Goal: Transaction & Acquisition: Book appointment/travel/reservation

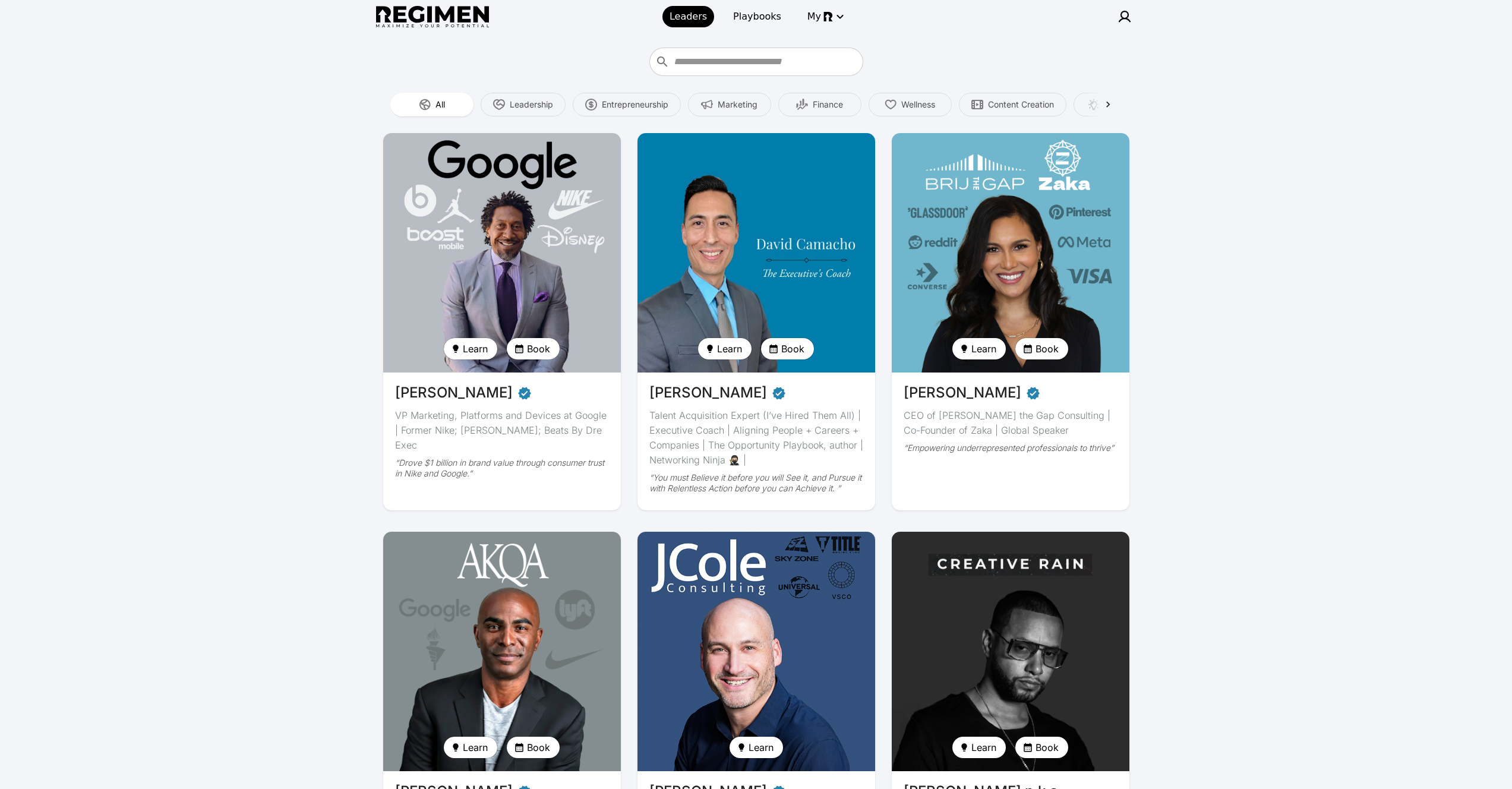
click at [1132, 18] on div at bounding box center [1124, 16] width 24 height 24
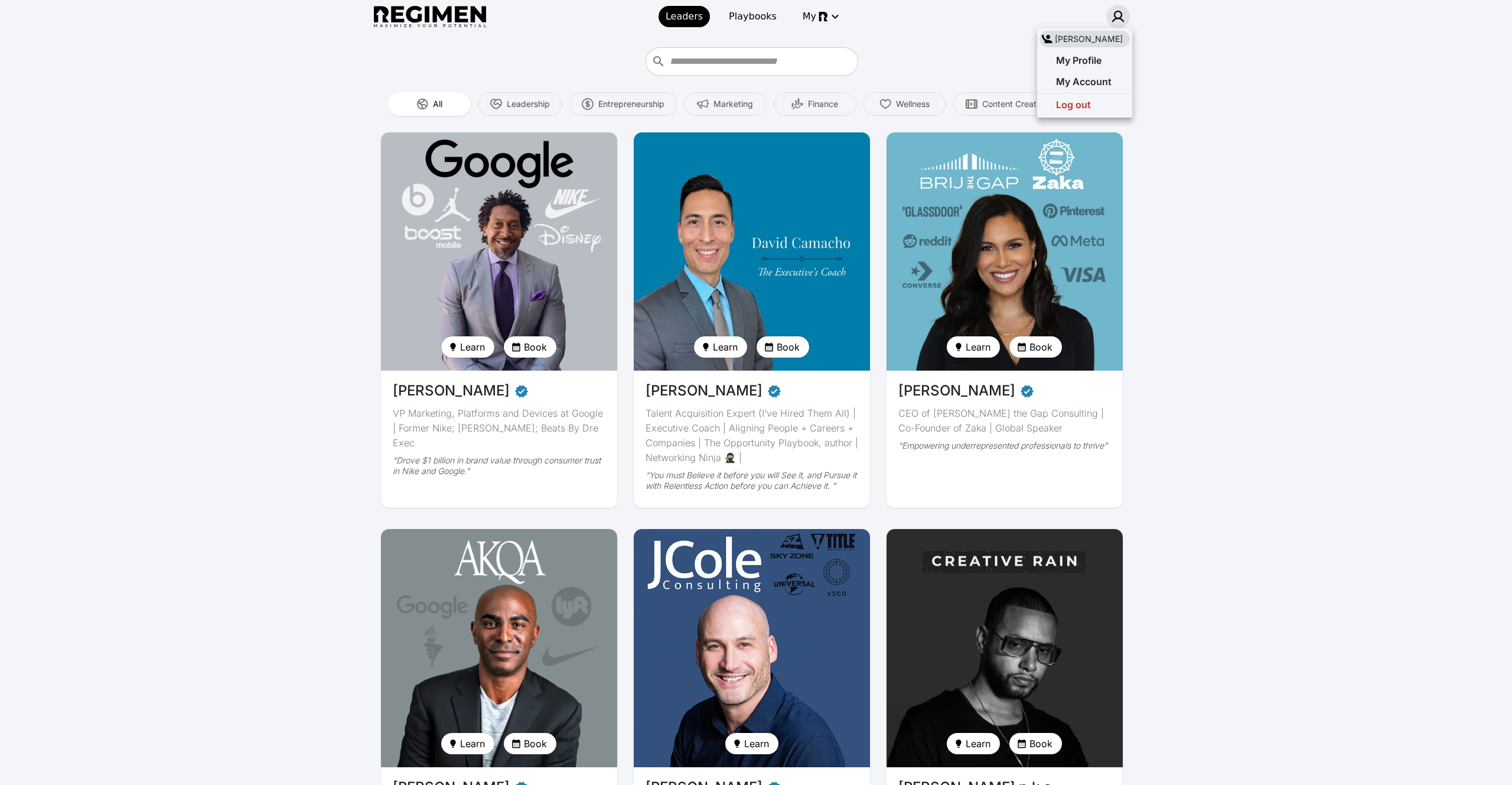
click at [914, 67] on div at bounding box center [756, 392] width 1512 height 785
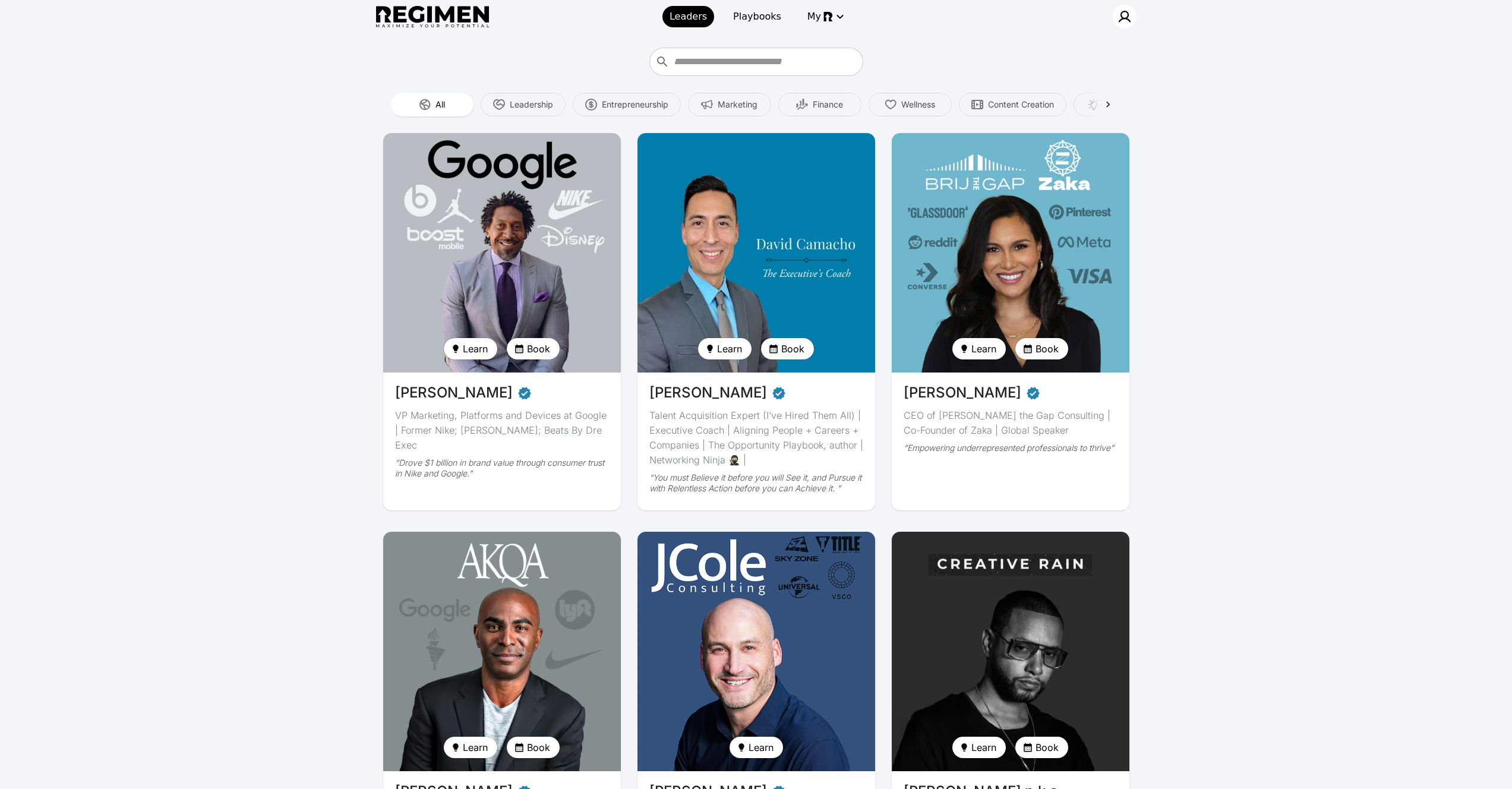
click at [1131, 12] on div at bounding box center [1124, 16] width 24 height 24
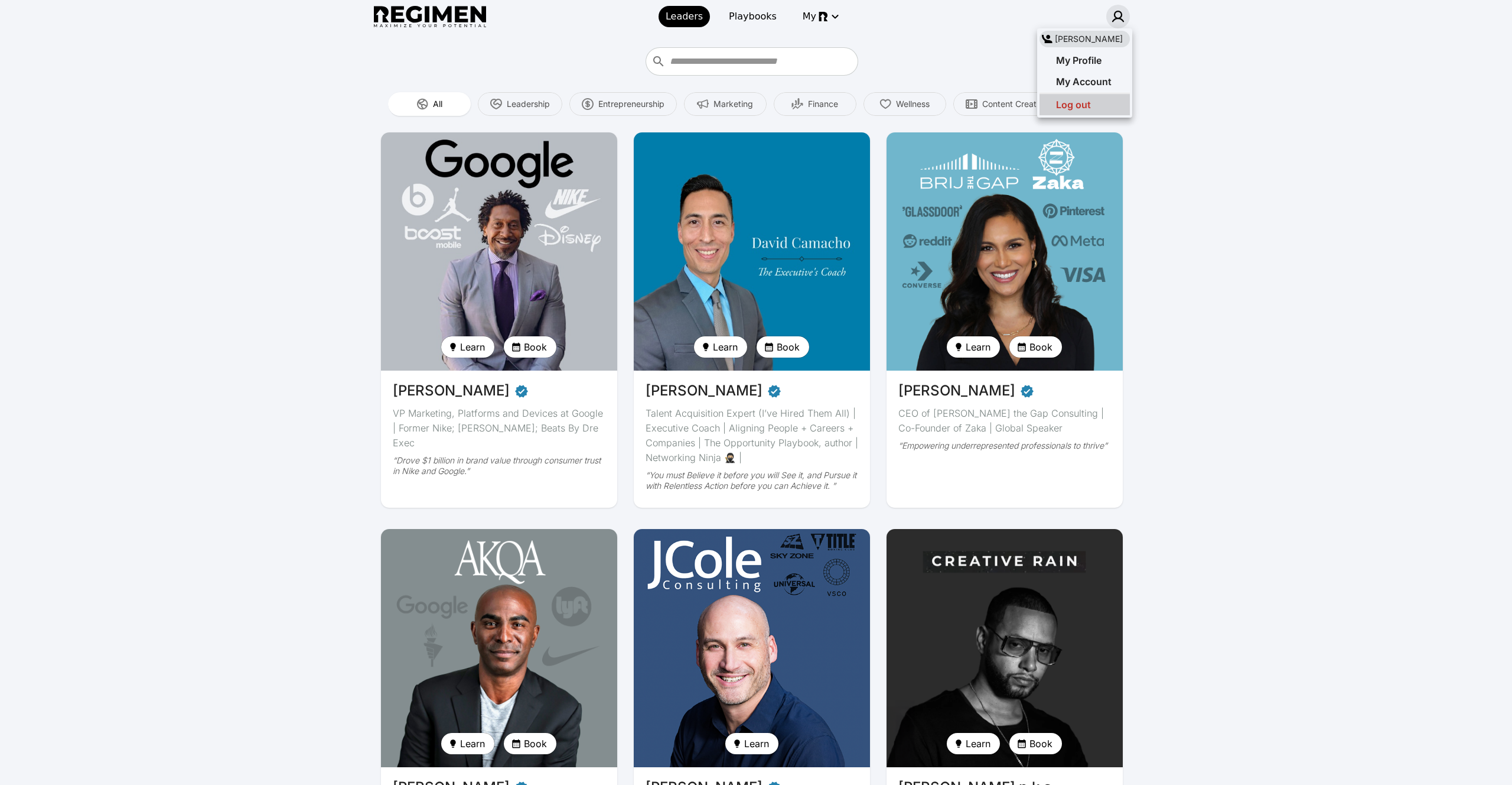
click at [1095, 100] on div "Log out" at bounding box center [1085, 105] width 91 height 22
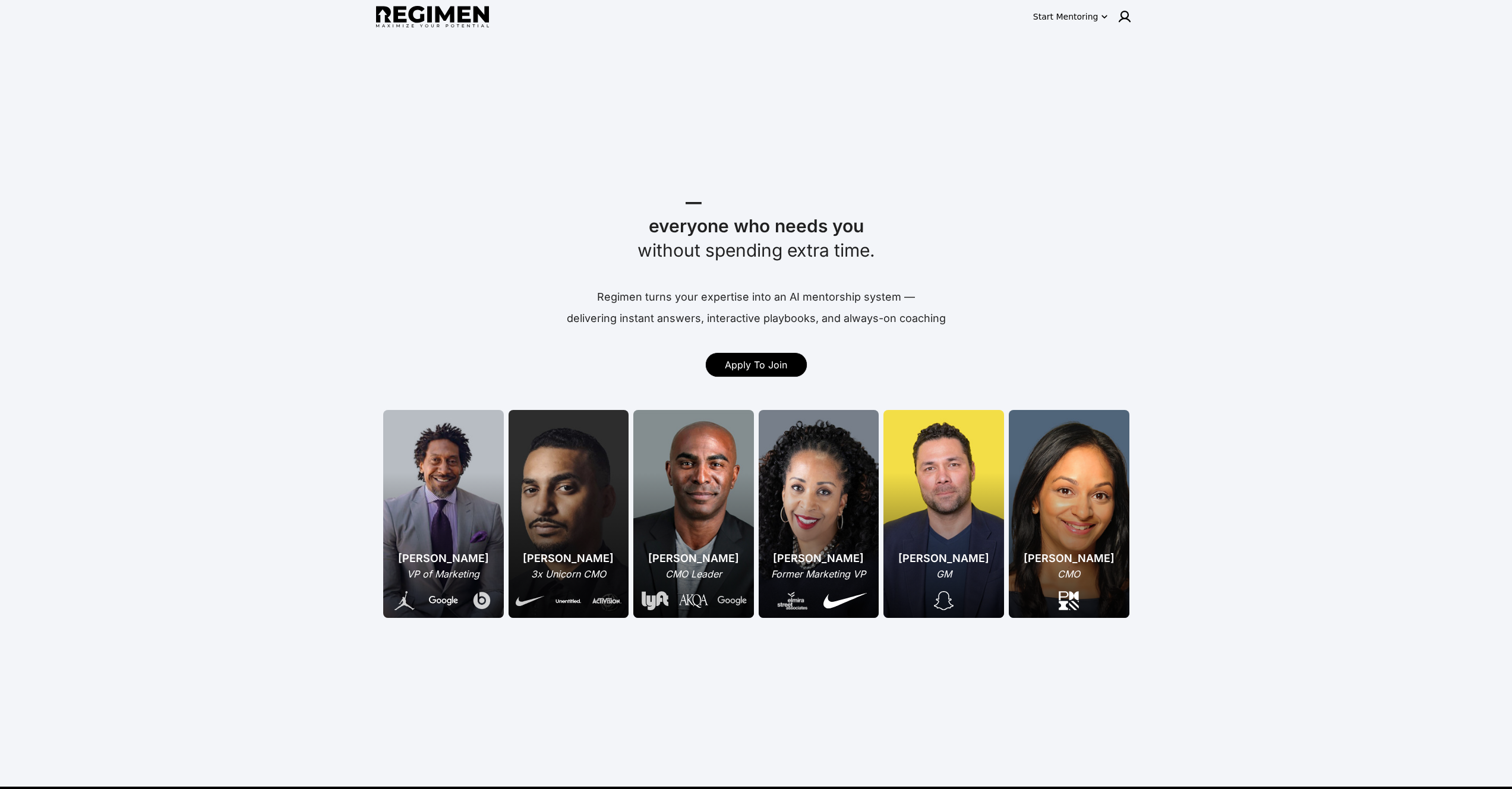
click at [1134, 8] on div at bounding box center [1124, 16] width 24 height 24
click at [1126, 11] on img at bounding box center [1124, 16] width 14 height 14
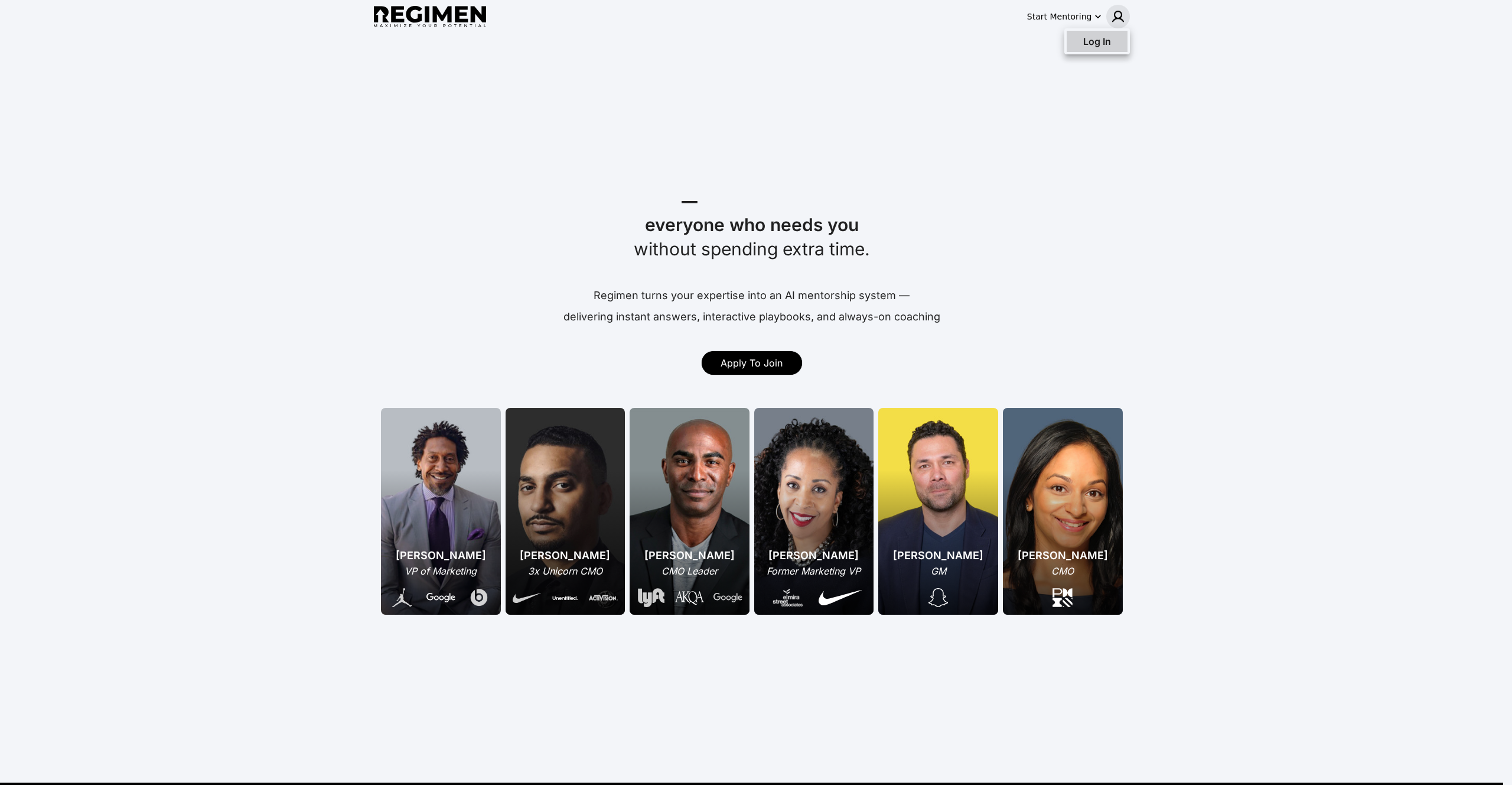
click at [1115, 38] on div "Log In" at bounding box center [1097, 42] width 60 height 22
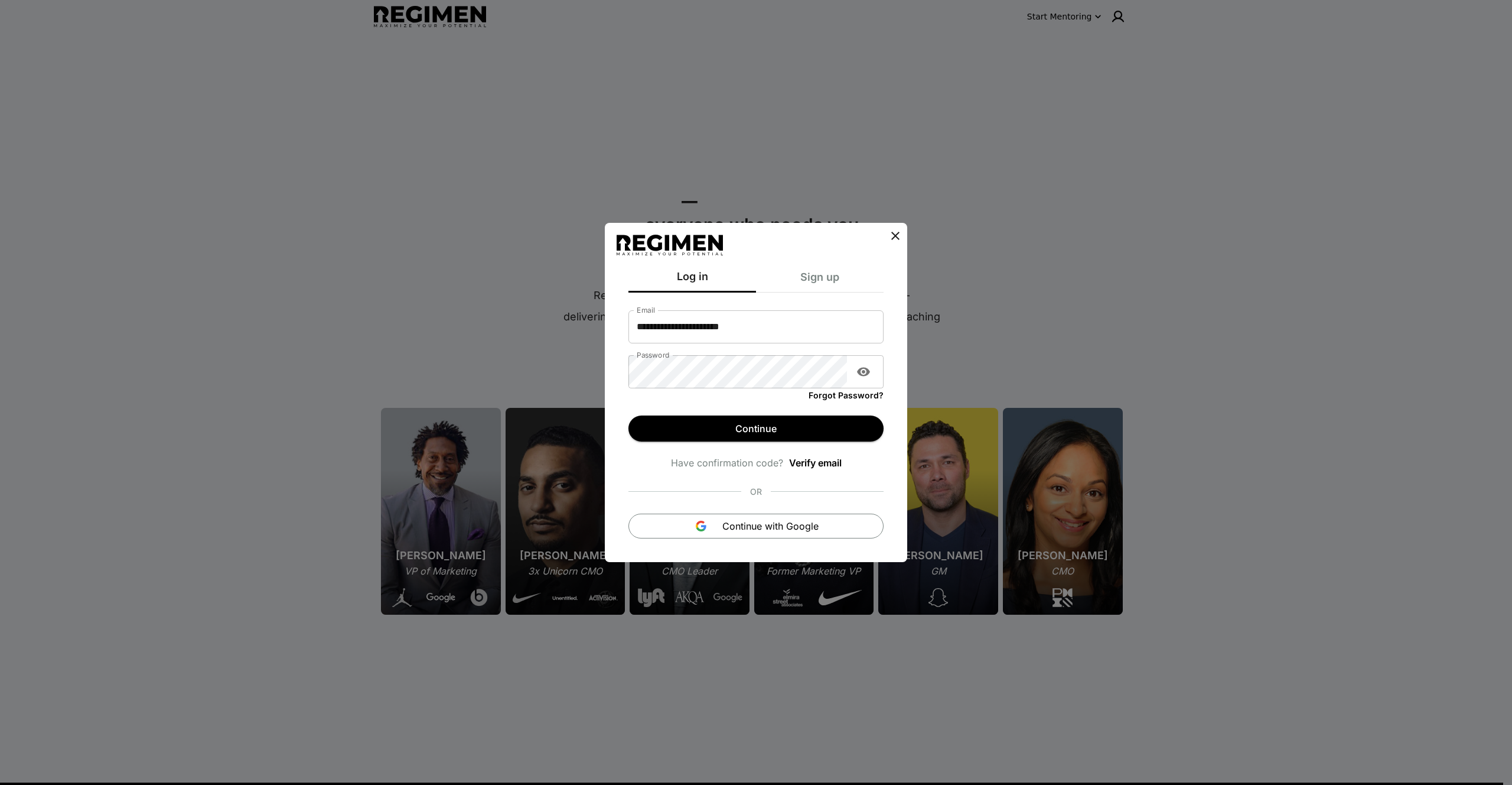
click at [741, 319] on input "**********" at bounding box center [756, 326] width 256 height 33
type input "**********"
click at [741, 441] on button "Continue" at bounding box center [756, 428] width 256 height 26
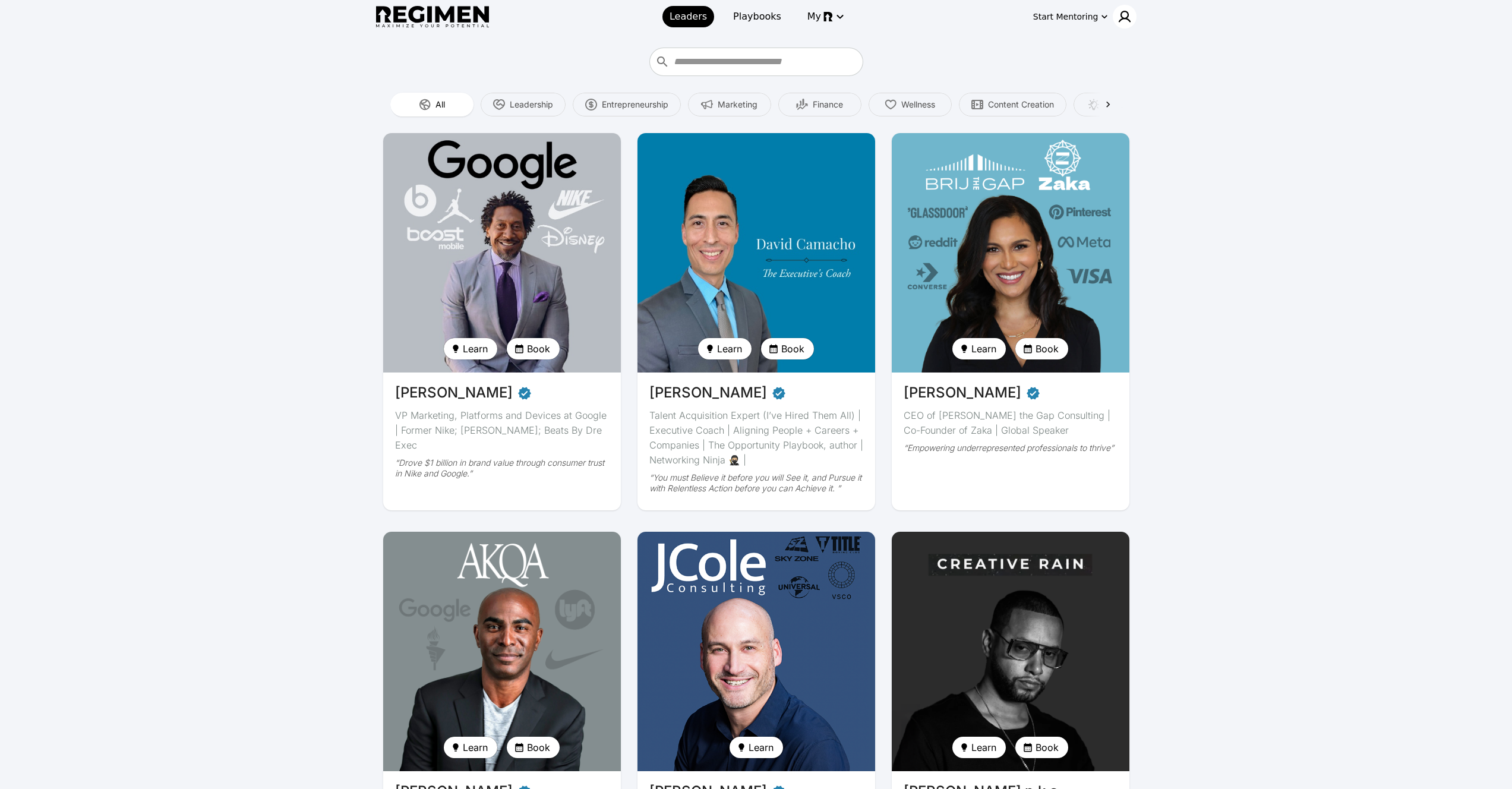
click at [1127, 25] on div at bounding box center [1124, 16] width 24 height 24
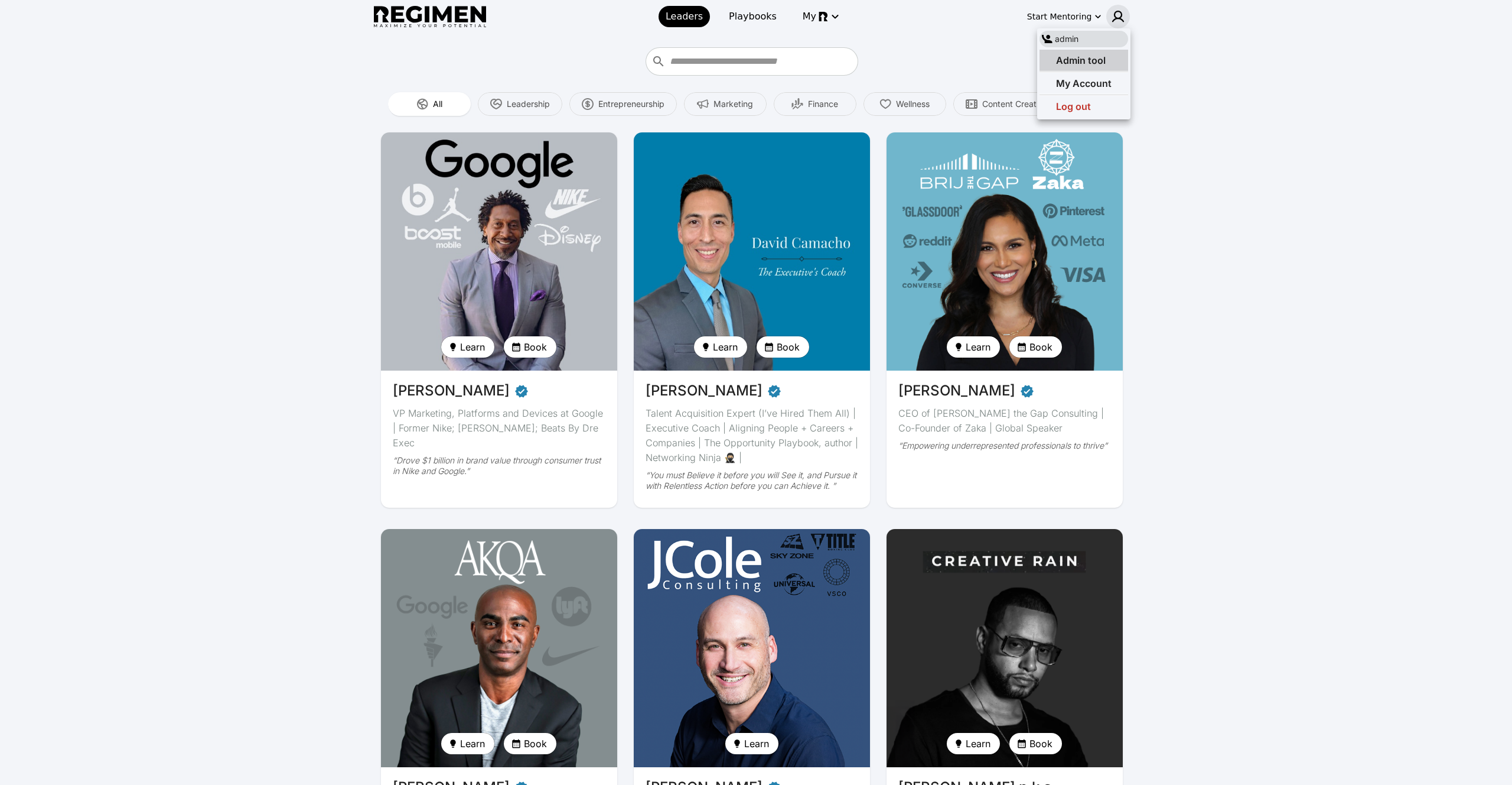
click at [1103, 55] on span "Admin tool" at bounding box center [1081, 60] width 50 height 12
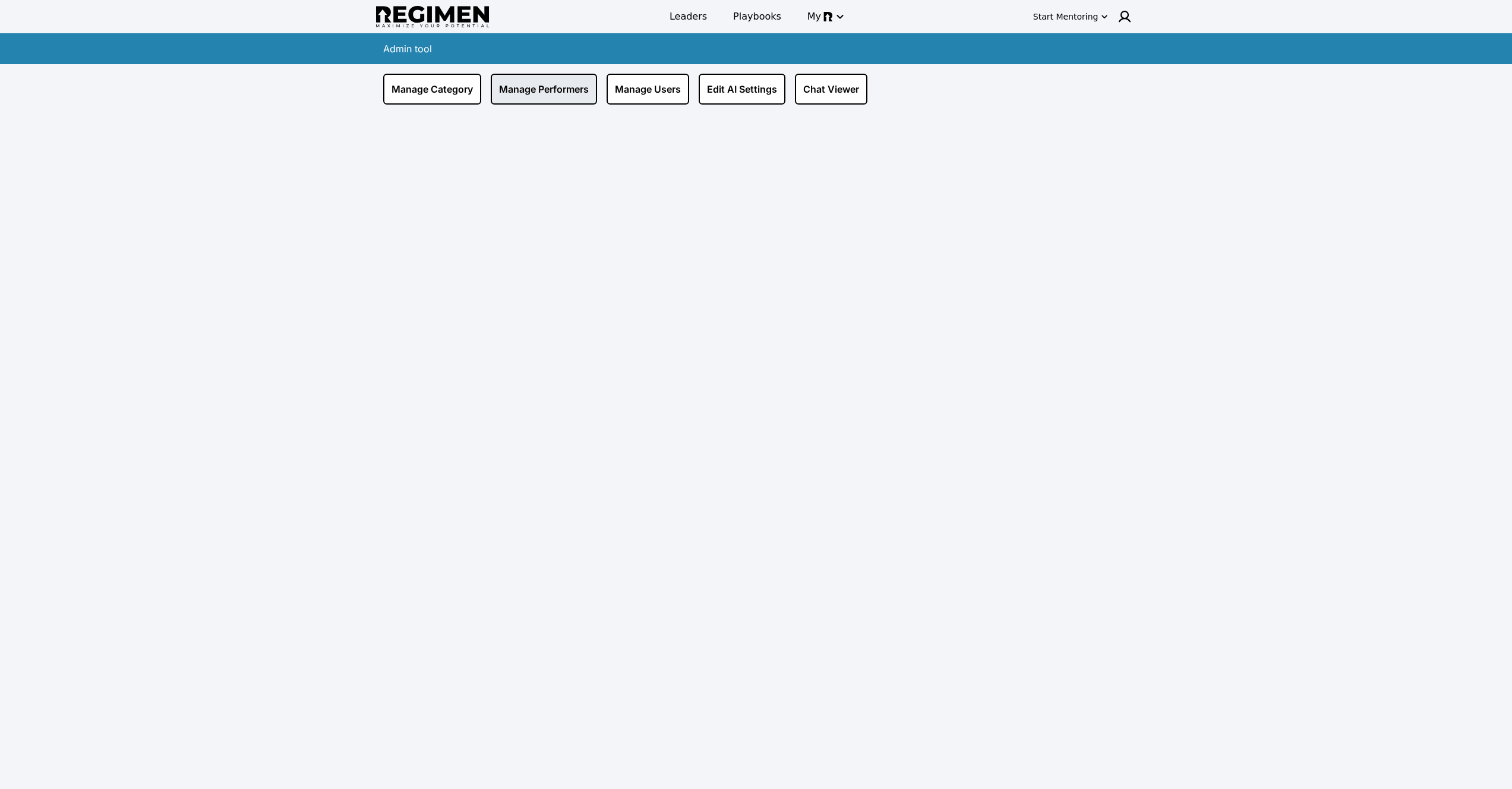
click at [521, 88] on link "Manage Performers" at bounding box center [544, 89] width 106 height 31
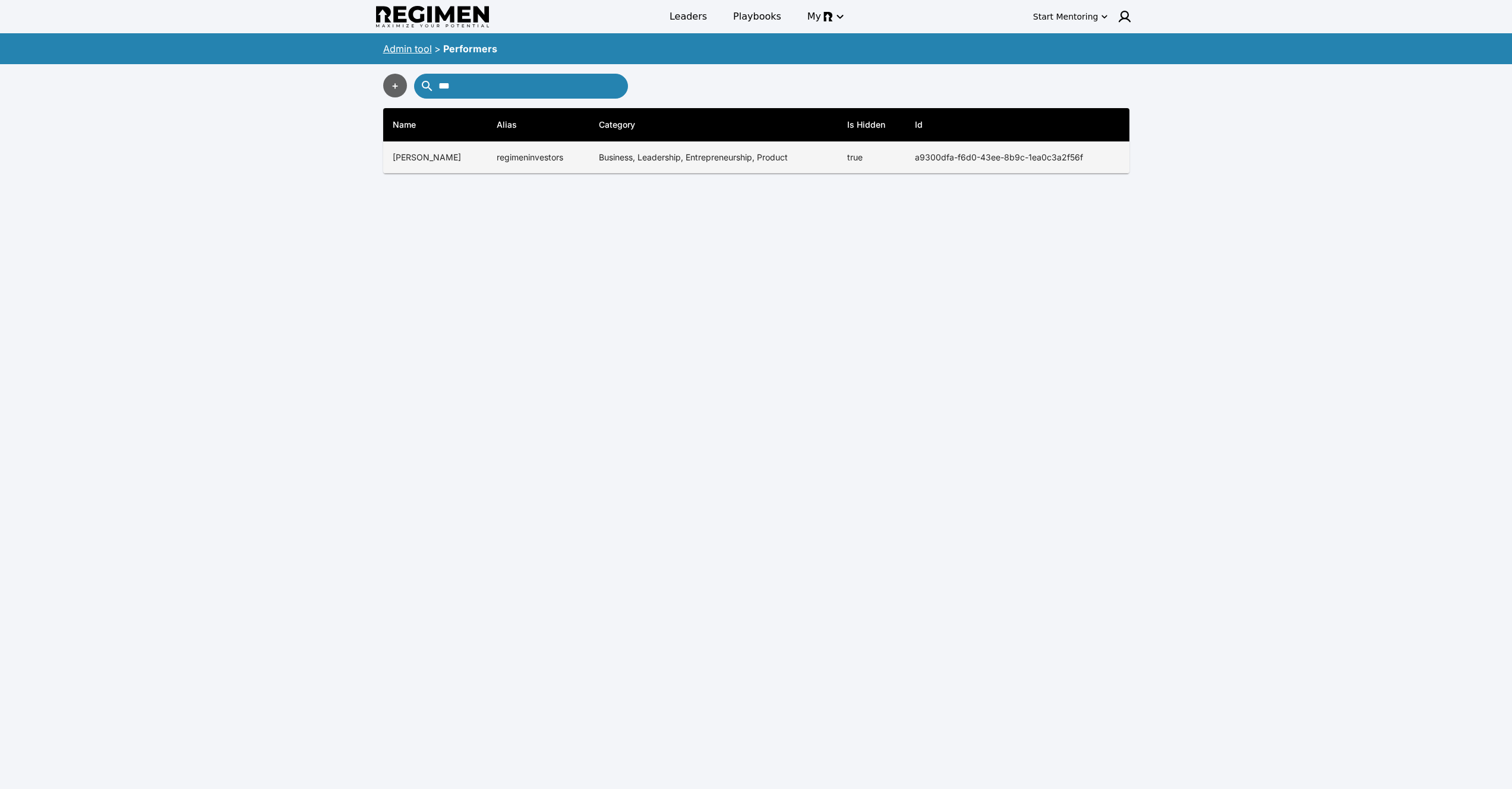
type input "***"
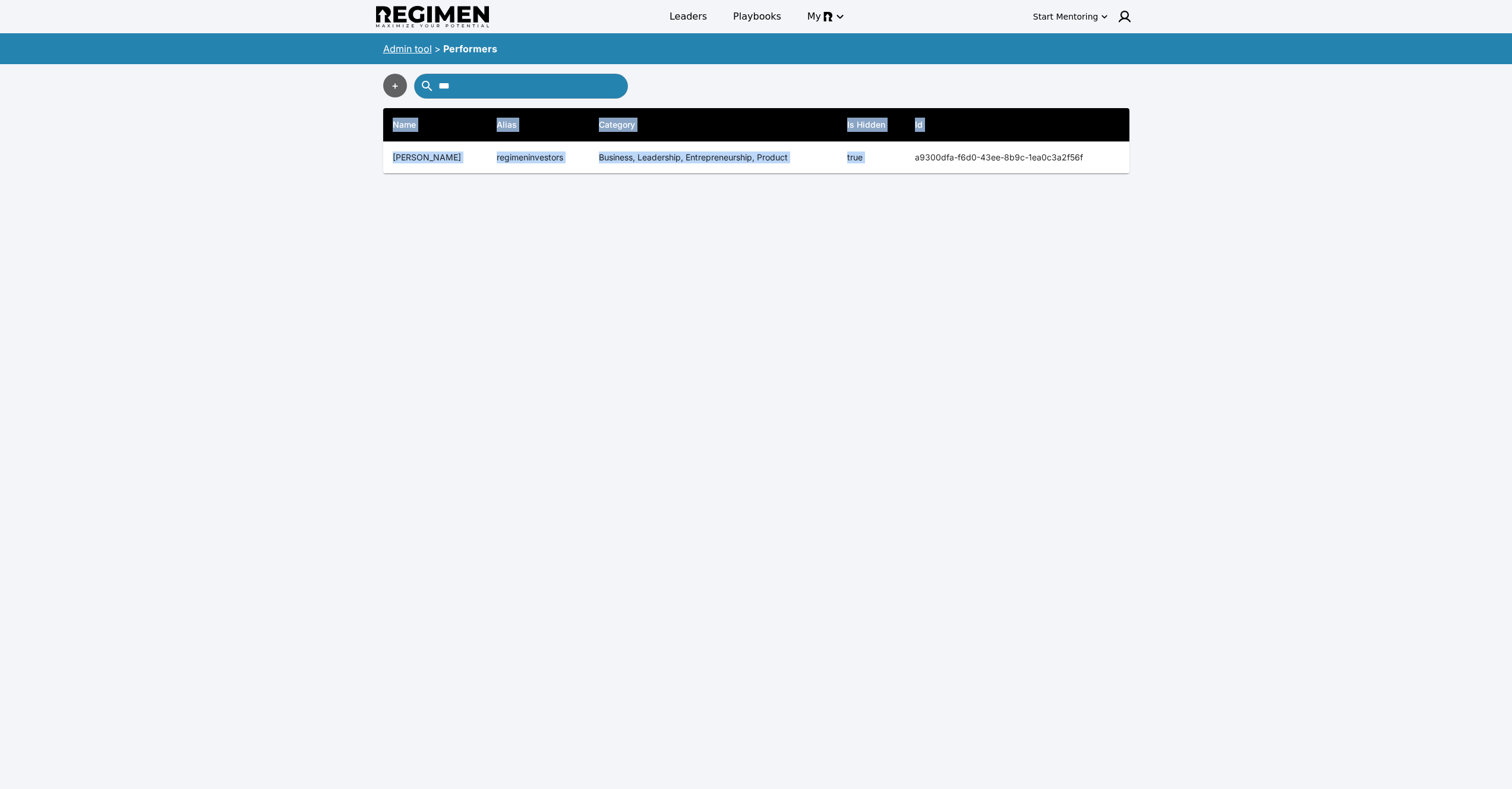
copy table "Name Alias Category Is Hidden Id Regimen Back End Tutorials back_end_tutorials …"
drag, startPoint x: 905, startPoint y: 150, endPoint x: 1437, endPoint y: 166, distance: 532.2
click at [1437, 166] on div "Leaders Playbooks My Start Mentoring Admin tool > Performers + *** Name Alias C…" at bounding box center [756, 409] width 1512 height 817
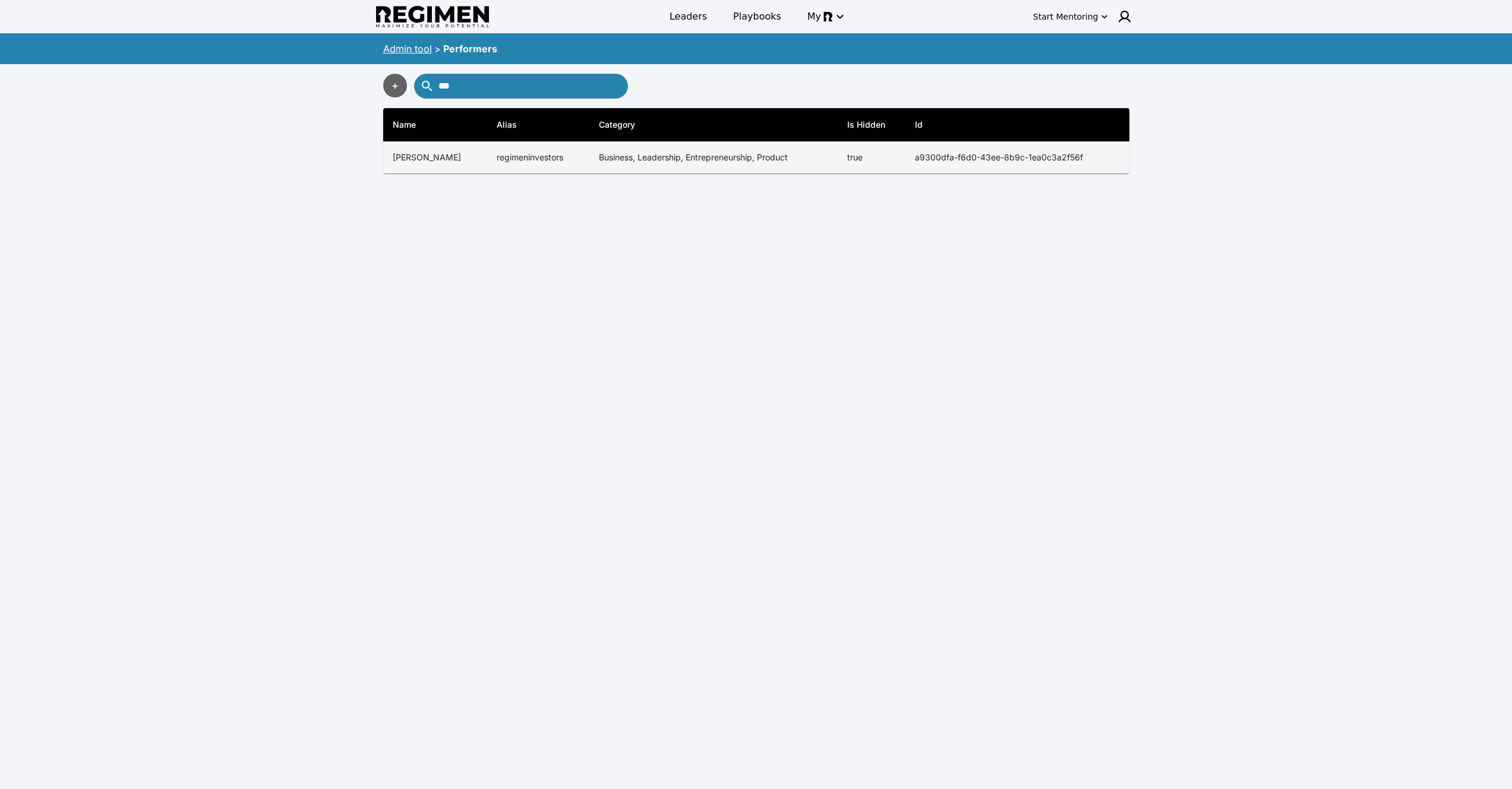
click at [443, 154] on th "Rey Mendoza" at bounding box center [435, 157] width 104 height 31
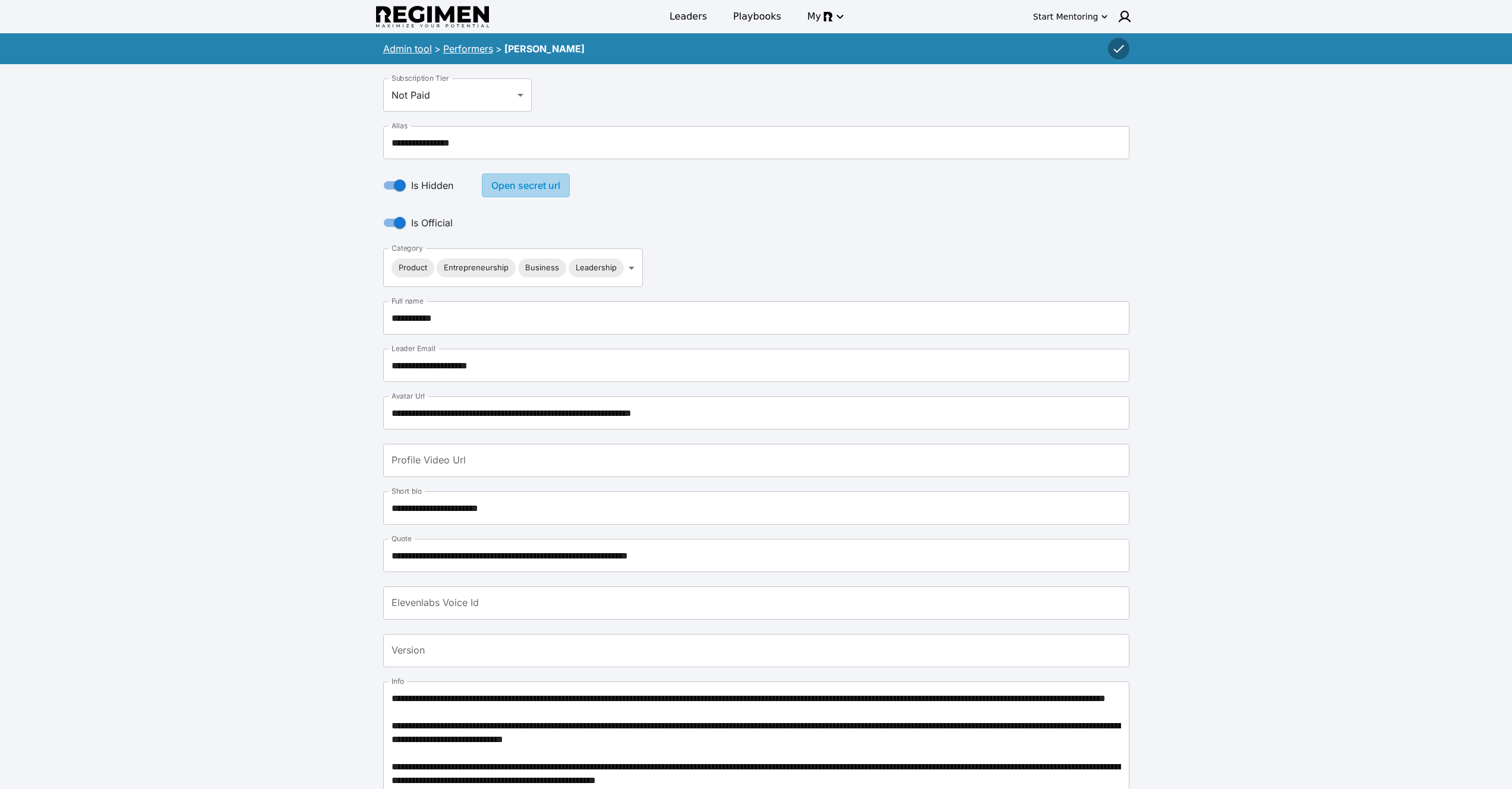
click at [530, 185] on button "Open secret url" at bounding box center [526, 185] width 88 height 24
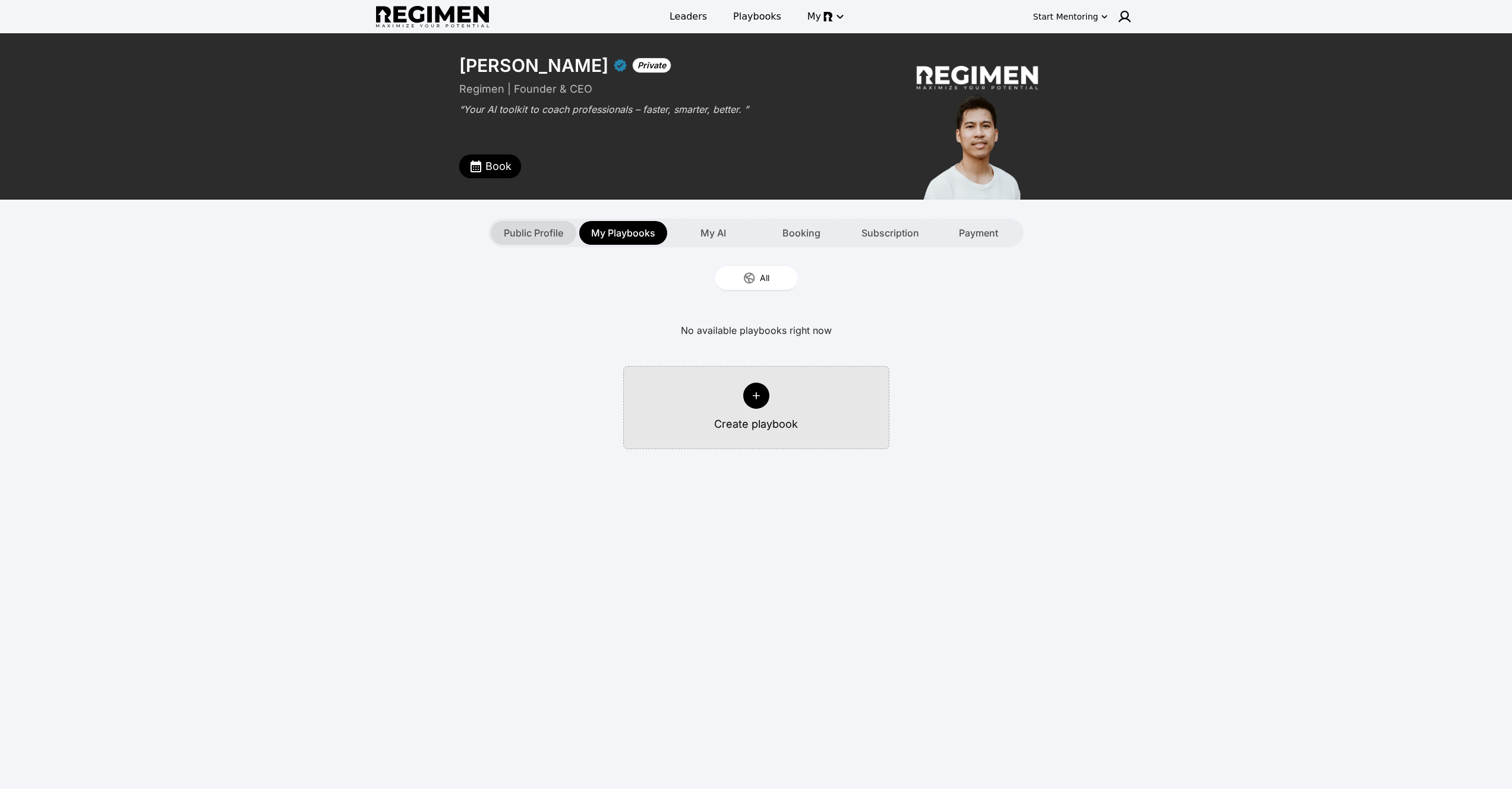
click at [526, 238] on span "Public Profile" at bounding box center [533, 232] width 60 height 14
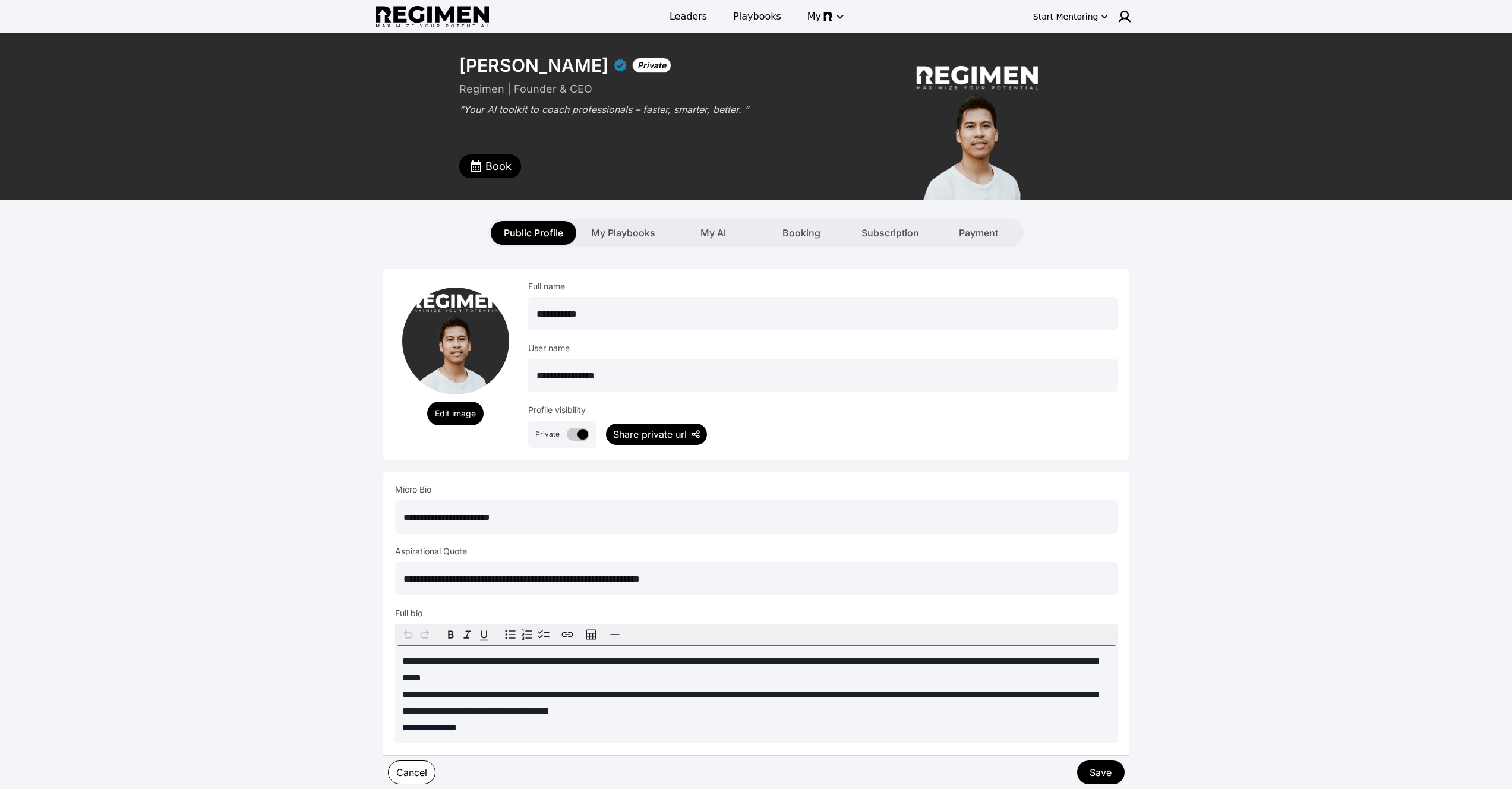
click at [638, 431] on div "Share private url" at bounding box center [650, 433] width 74 height 14
click at [712, 392] on div "**********" at bounding box center [822, 364] width 589 height 168
click at [1126, 10] on img at bounding box center [1124, 16] width 14 height 14
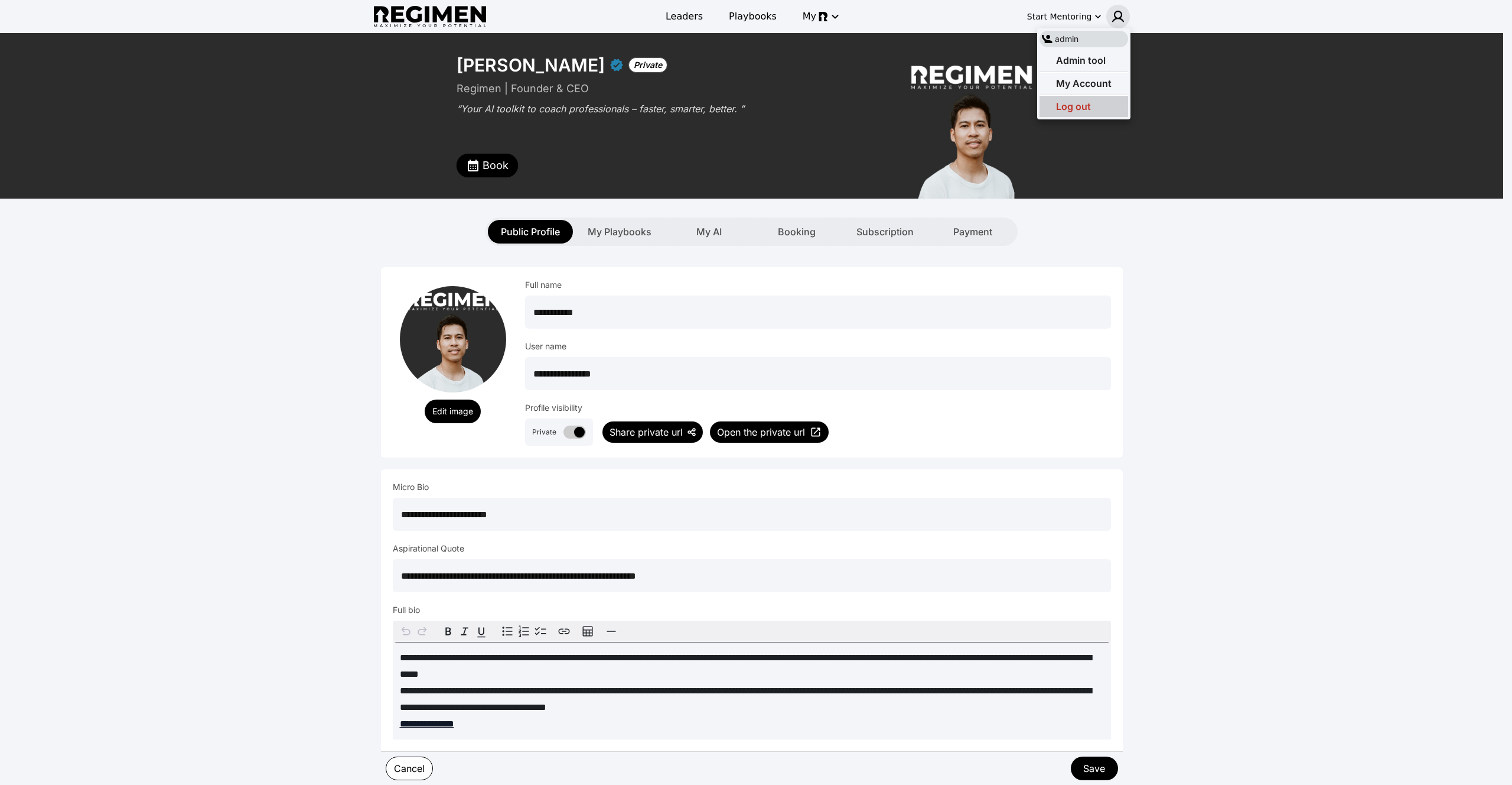
click at [1105, 97] on div "Log out" at bounding box center [1084, 106] width 89 height 22
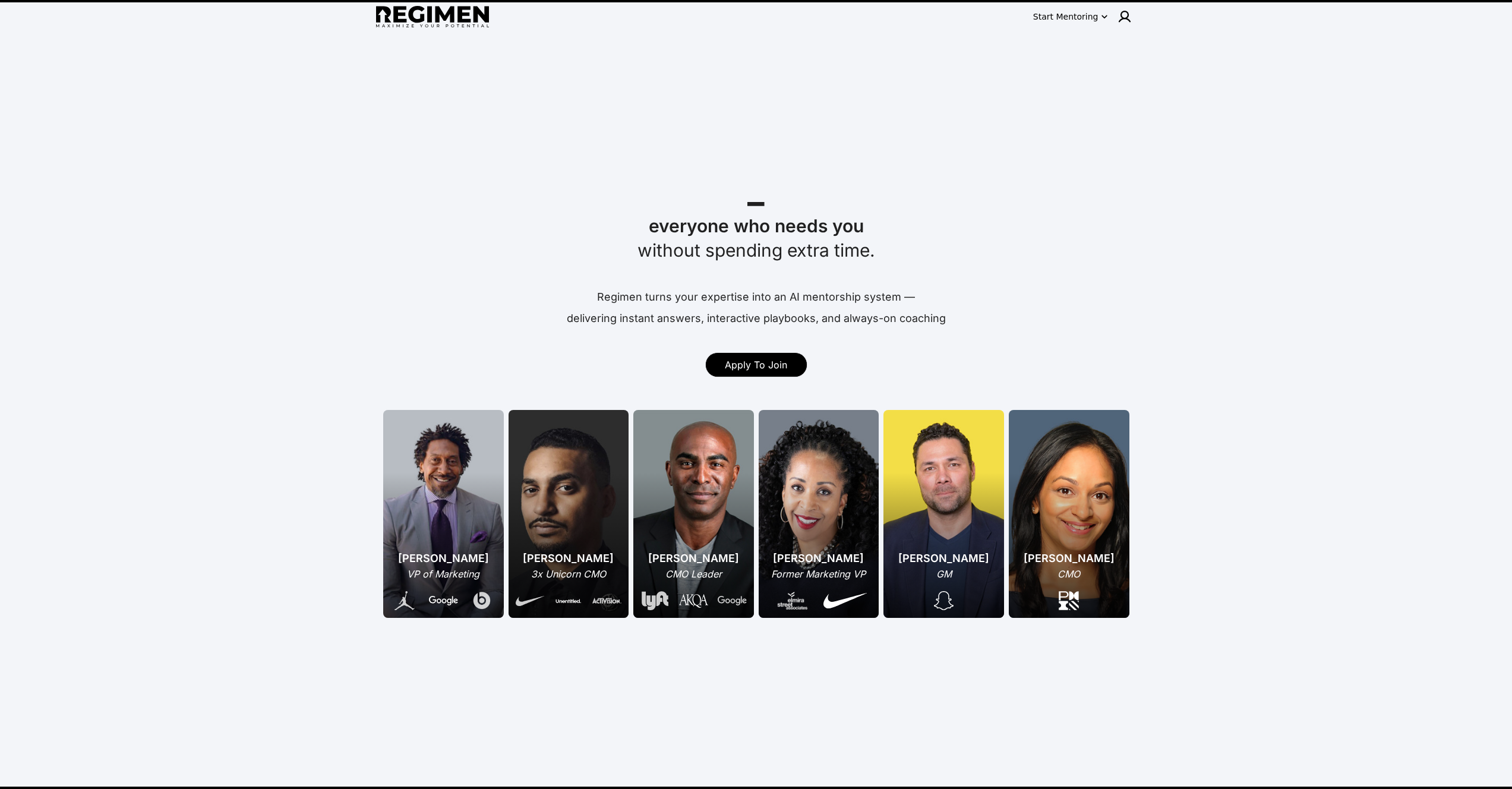
click at [1116, 15] on div at bounding box center [1124, 16] width 24 height 24
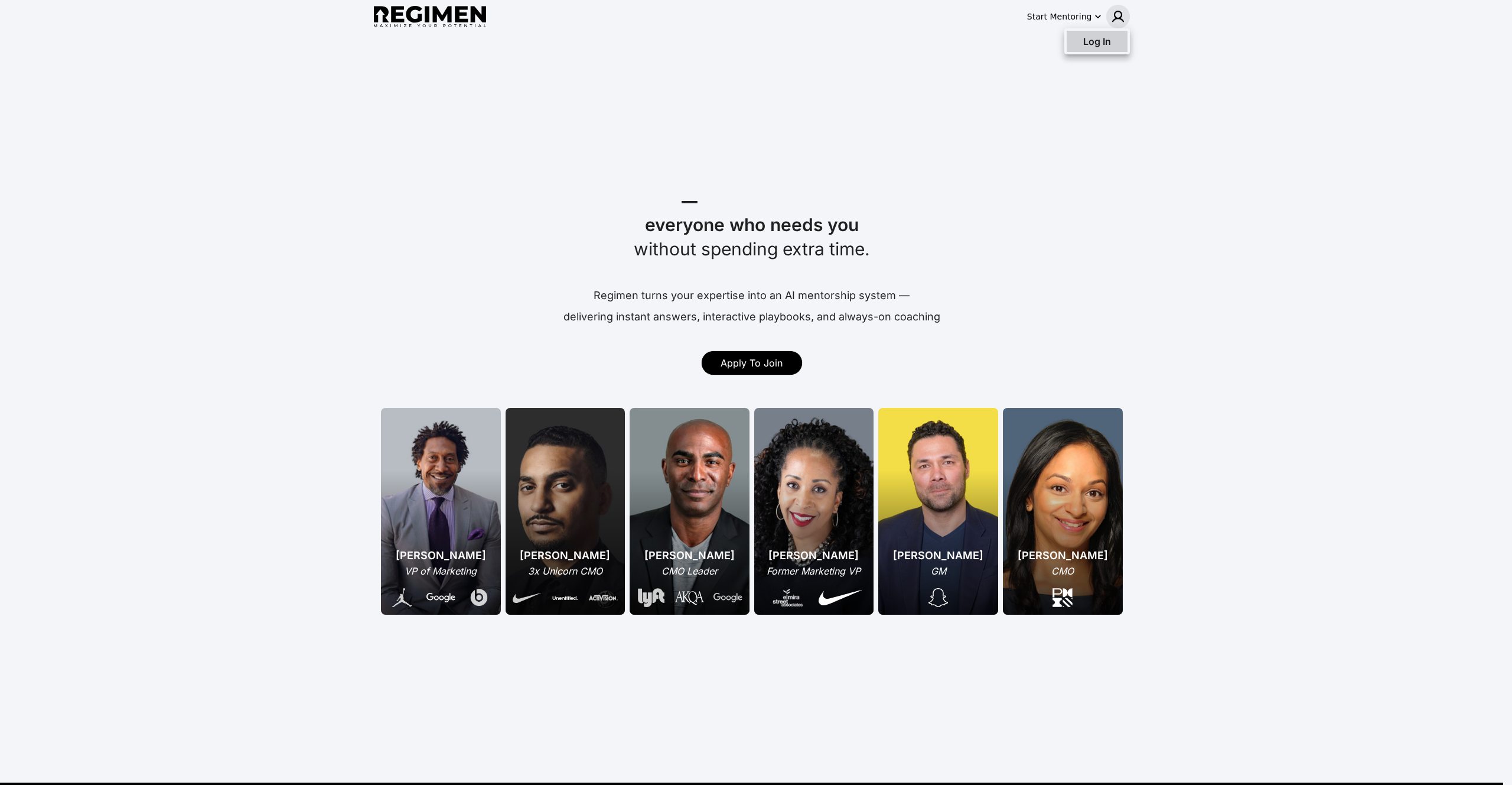
click at [1110, 46] on span "Log In" at bounding box center [1096, 42] width 27 height 12
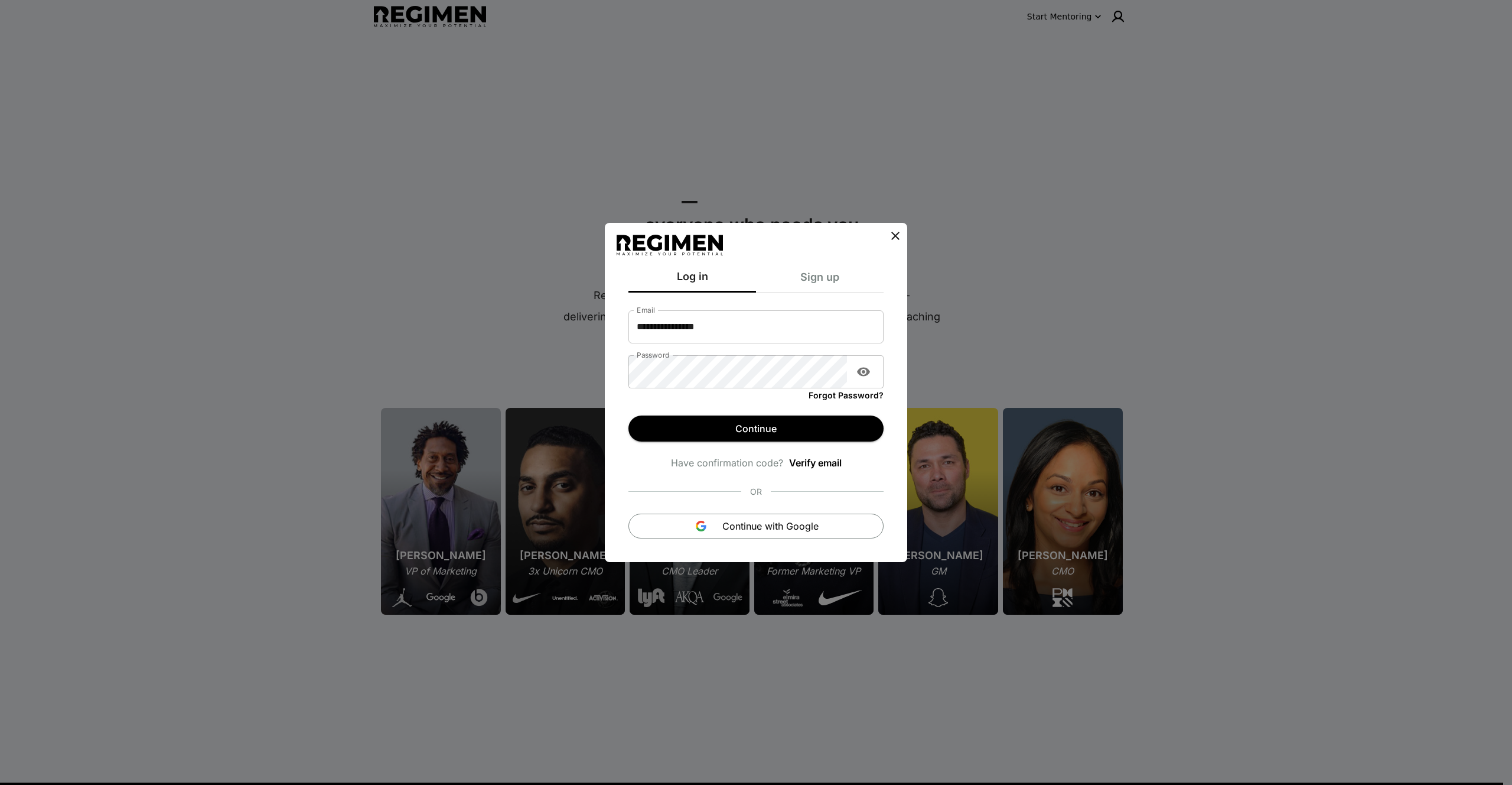
click at [726, 322] on input "**********" at bounding box center [756, 326] width 256 height 33
click at [666, 526] on button "Continue with Google" at bounding box center [756, 526] width 256 height 25
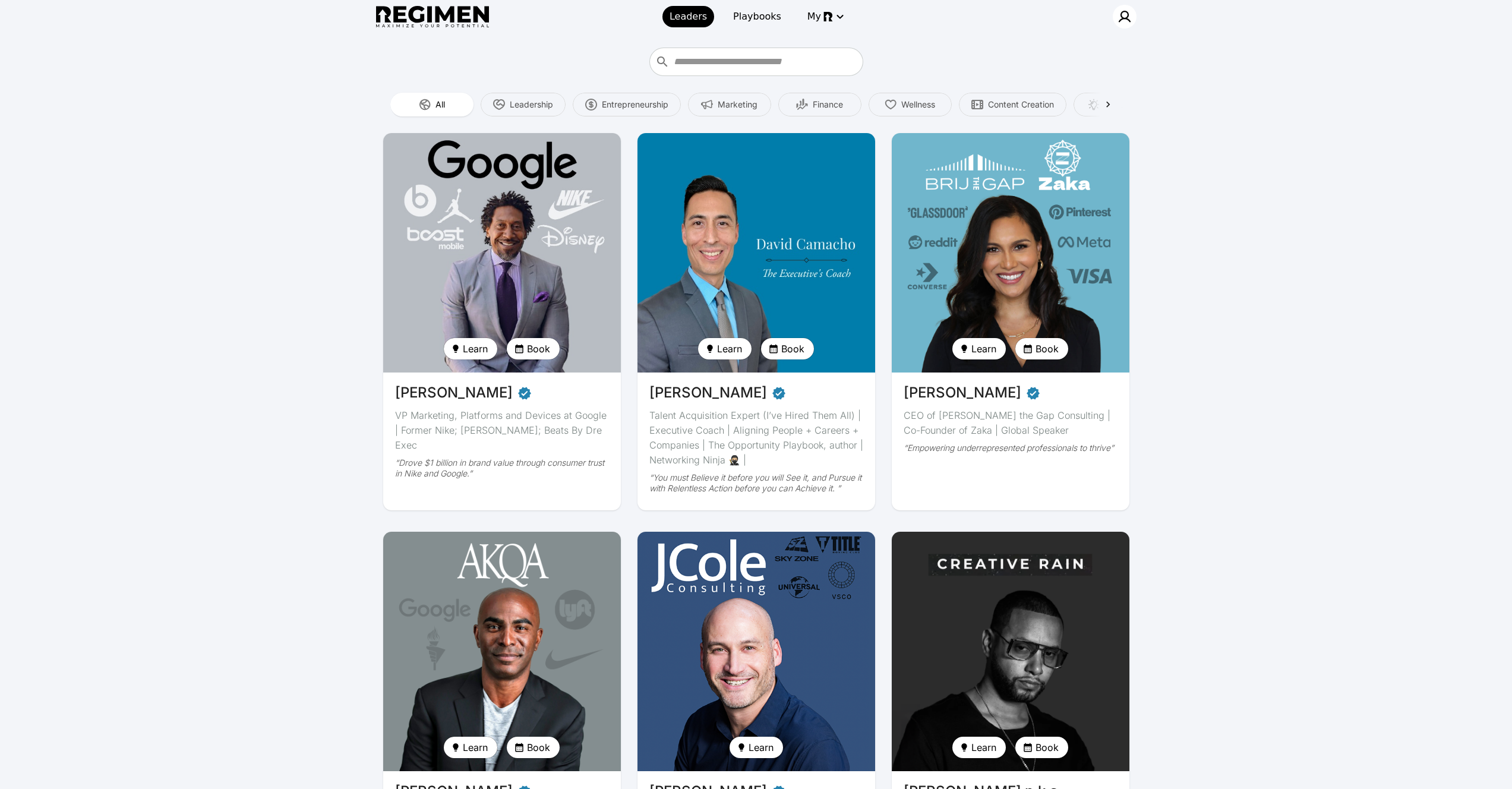
click at [1115, 12] on div at bounding box center [1124, 16] width 24 height 24
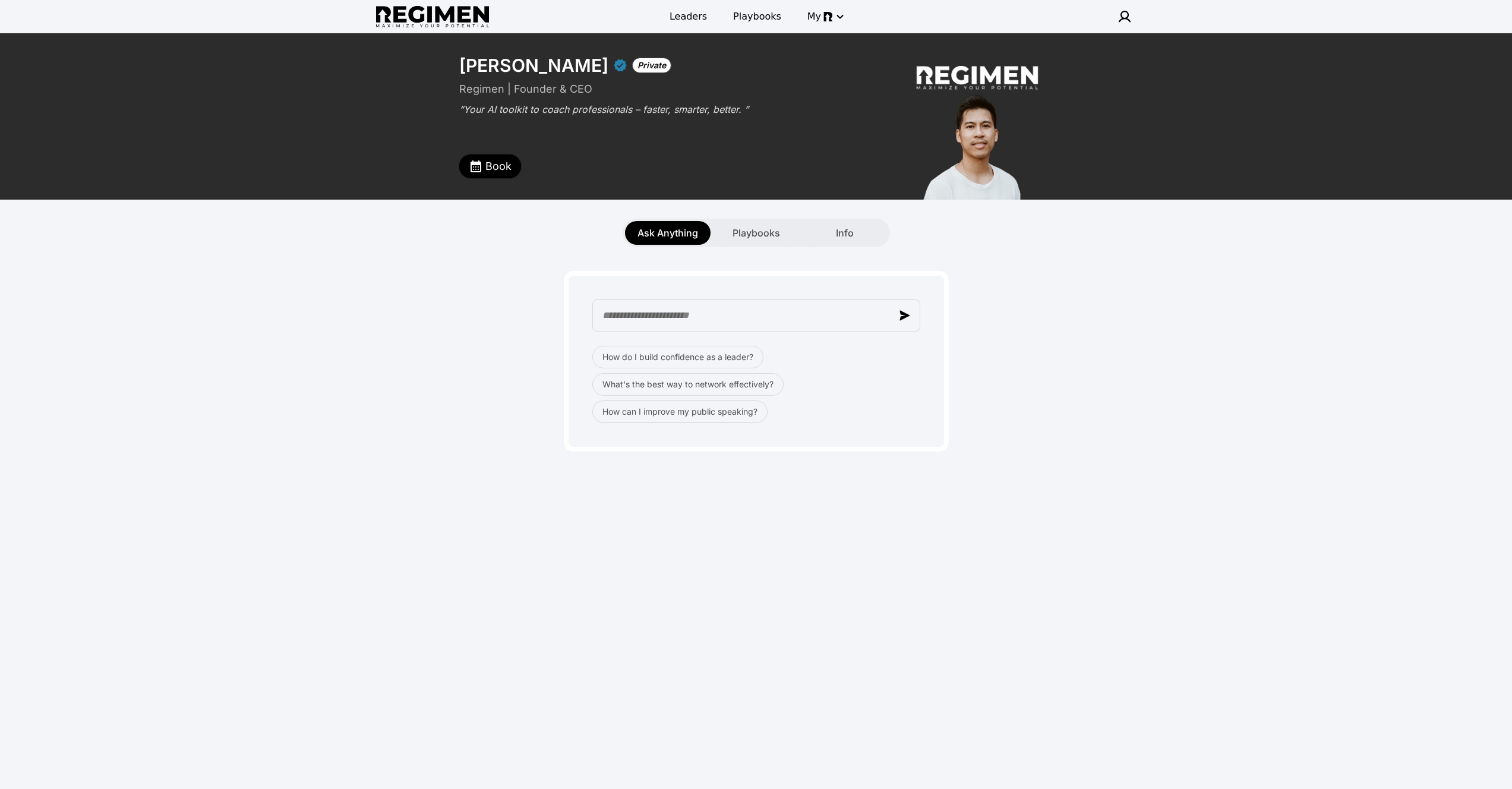
click at [503, 174] on span "Book" at bounding box center [499, 167] width 27 height 17
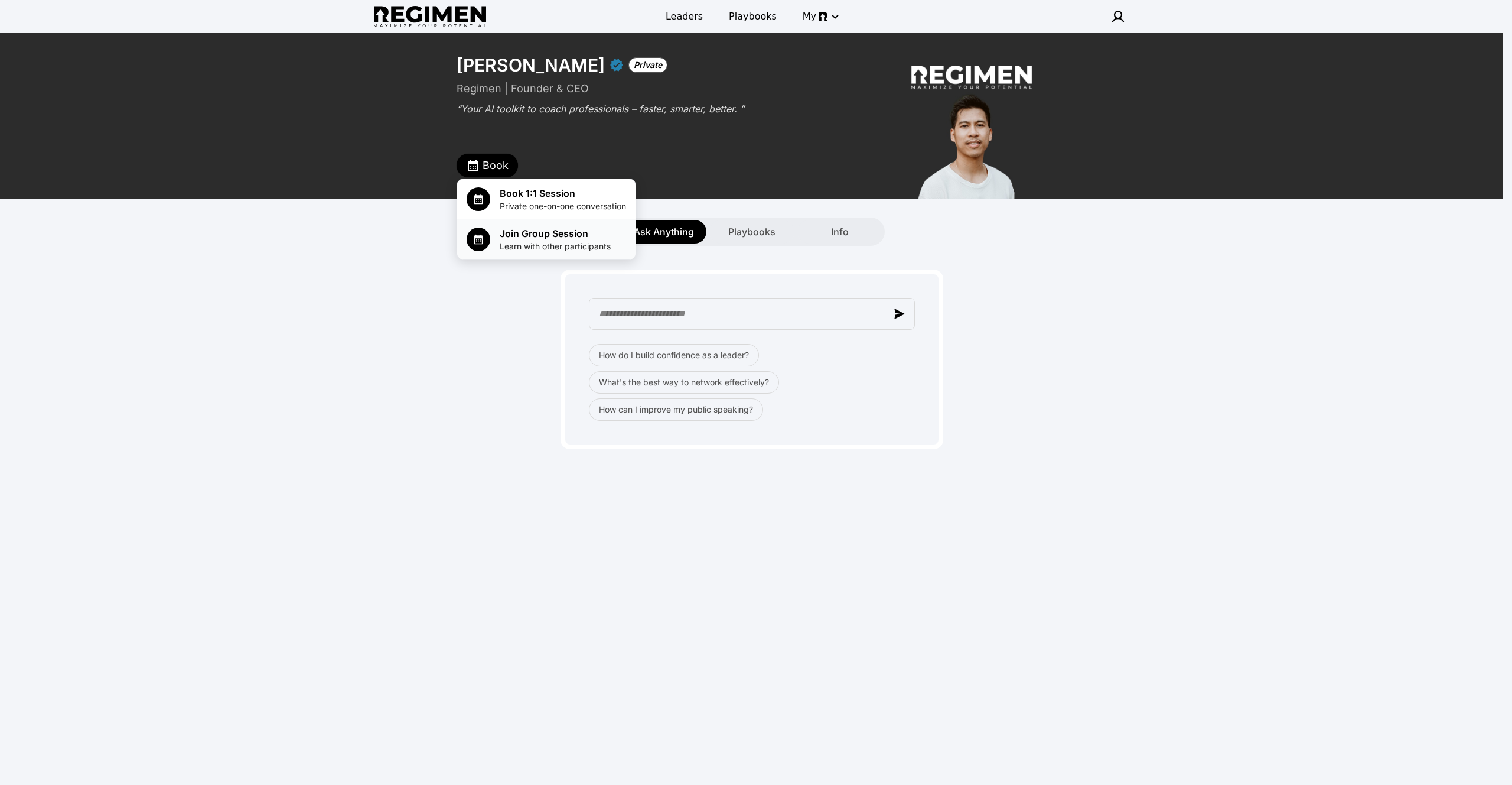
click at [523, 245] on span "Learn with other participants" at bounding box center [556, 246] width 111 height 12
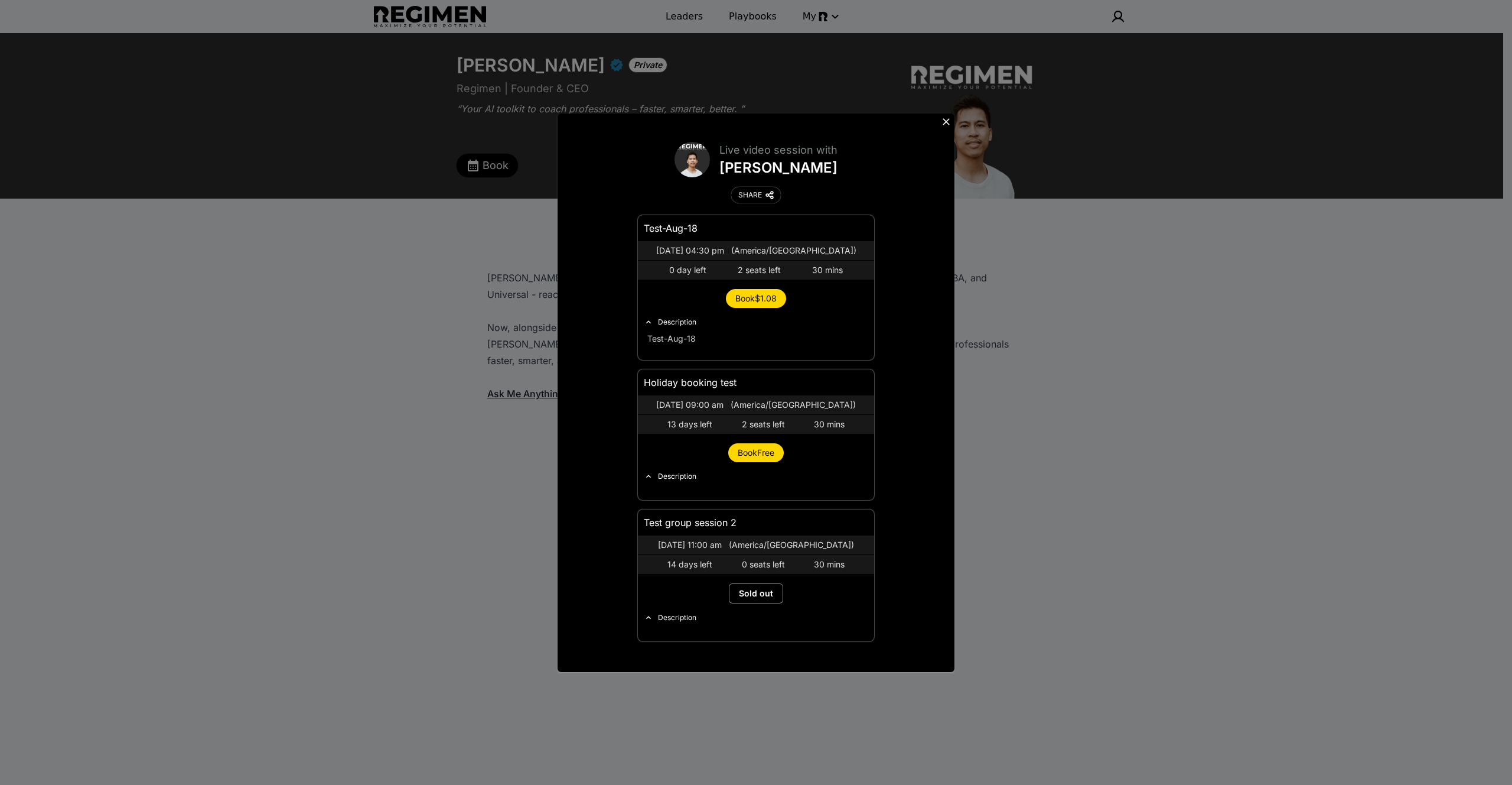
click at [769, 299] on span "Book $1.08" at bounding box center [756, 298] width 42 height 10
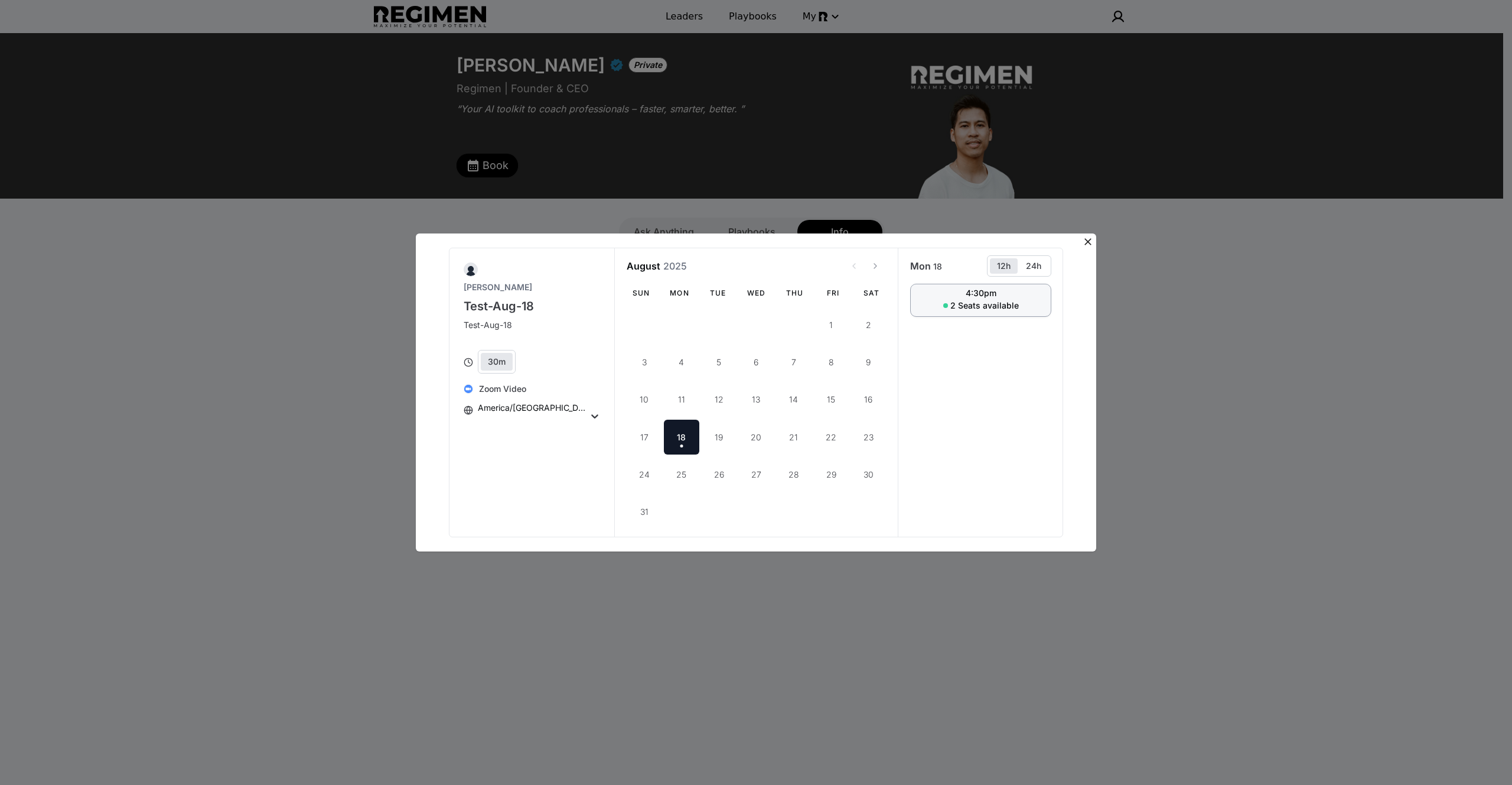
click at [961, 303] on span "2 Seats available" at bounding box center [985, 305] width 69 height 12
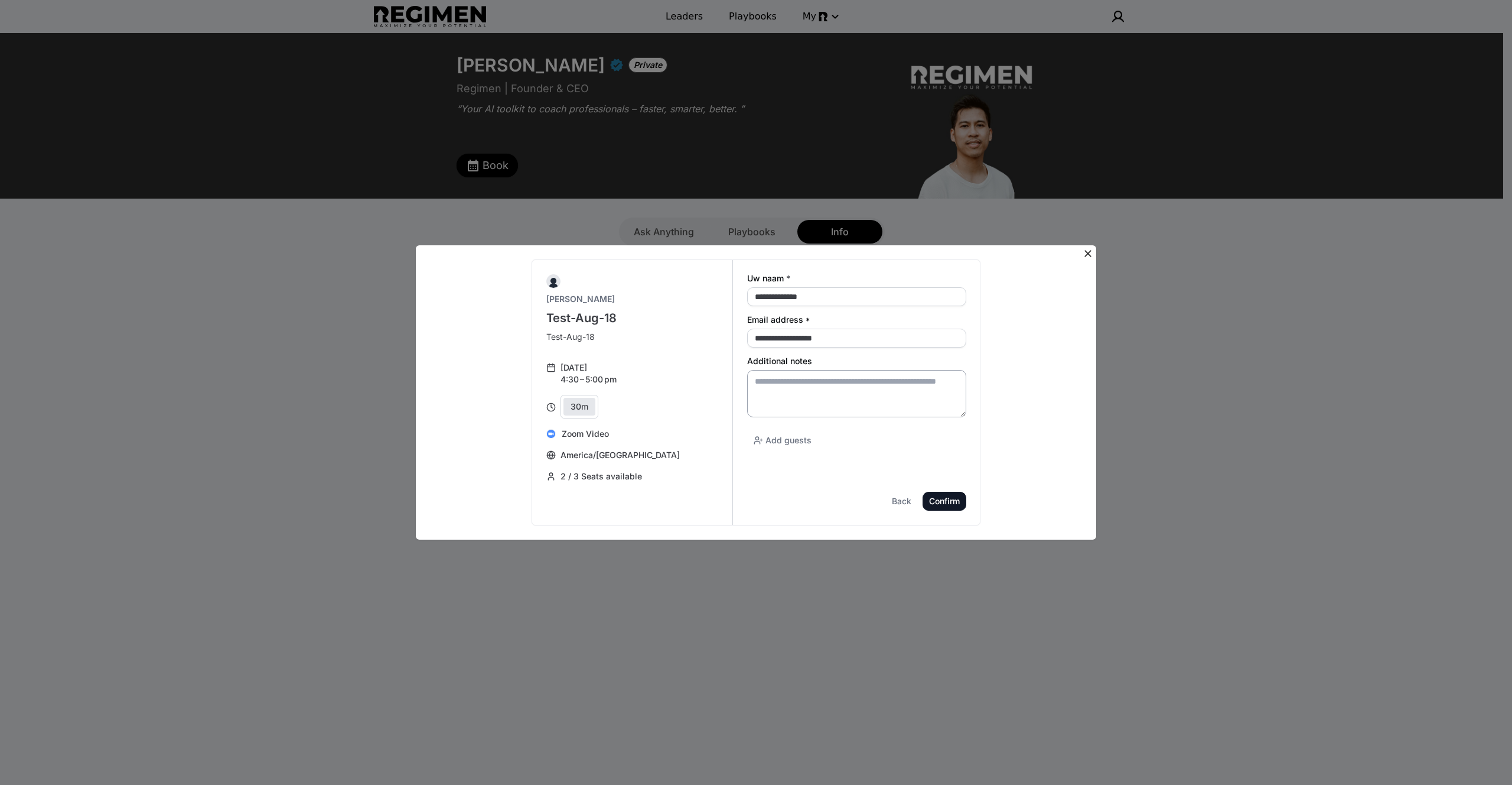
click at [817, 384] on textarea "Additional notes" at bounding box center [856, 393] width 219 height 47
click at [0, 0] on div "Confirm" at bounding box center [0, 0] width 0 height 0
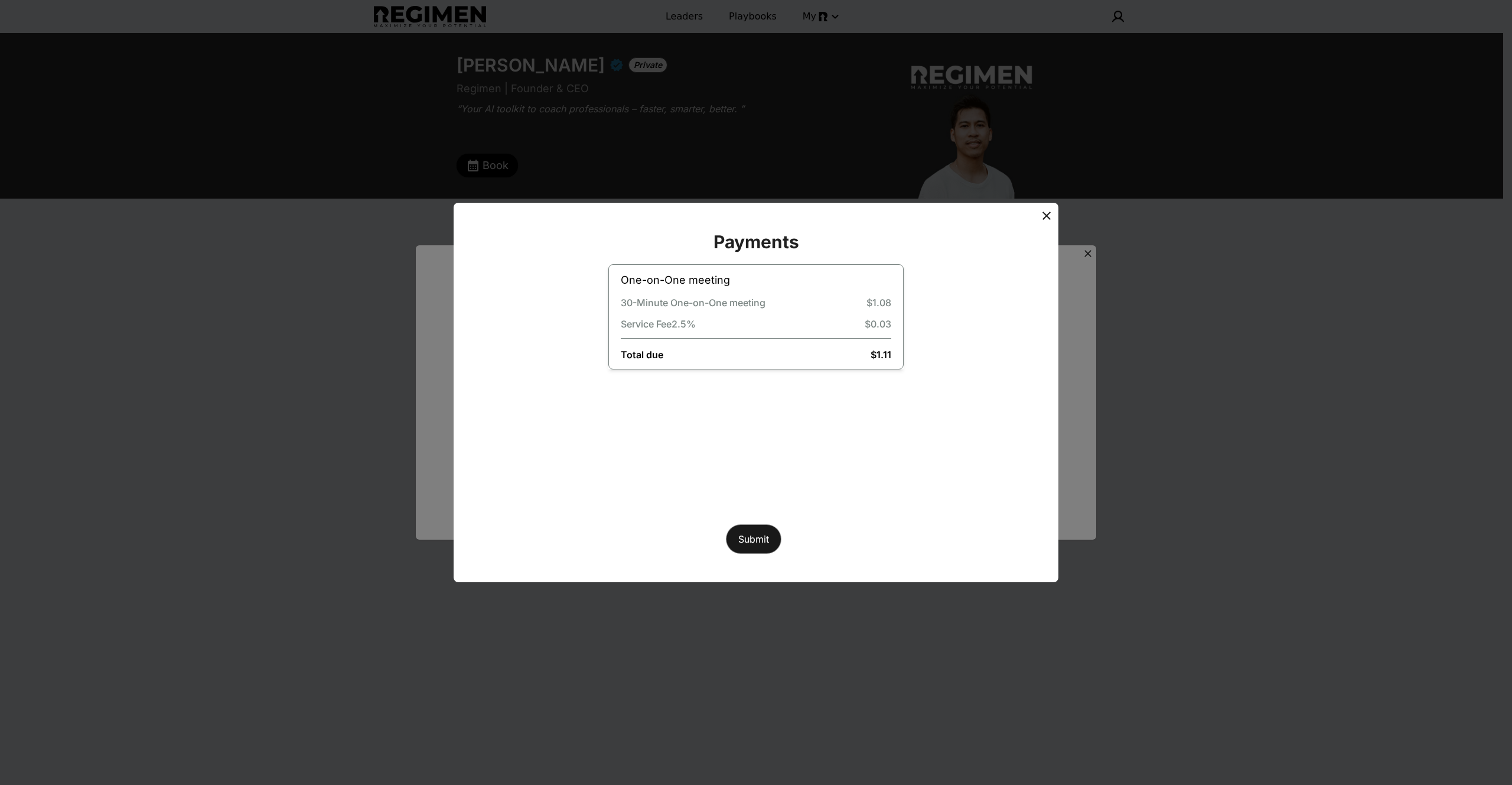
click at [764, 539] on button "Submit" at bounding box center [754, 538] width 56 height 29
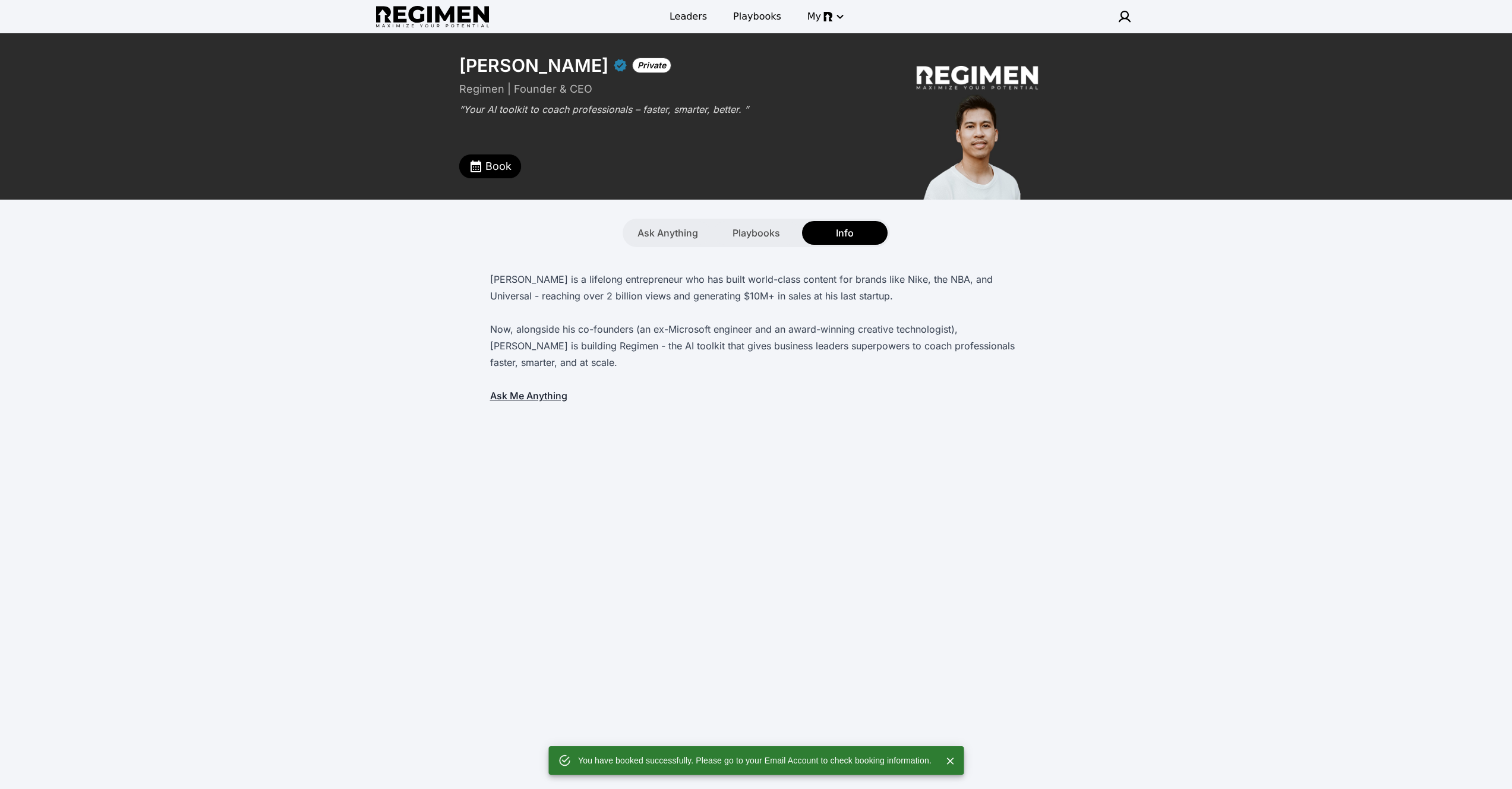
click at [728, 430] on div "**********" at bounding box center [756, 410] width 1512 height 753
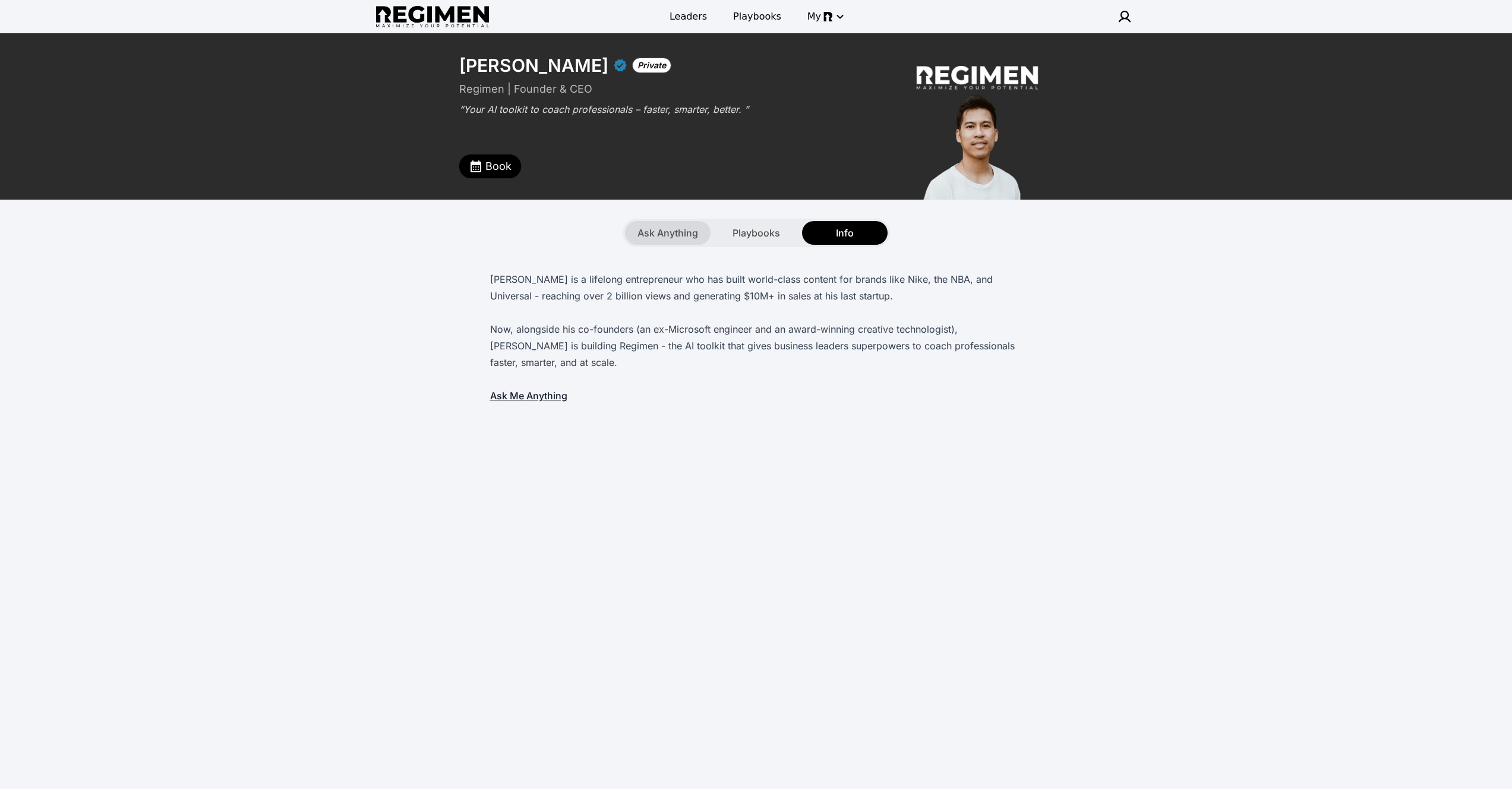
click at [674, 238] on span "Ask Anything" at bounding box center [668, 232] width 61 height 14
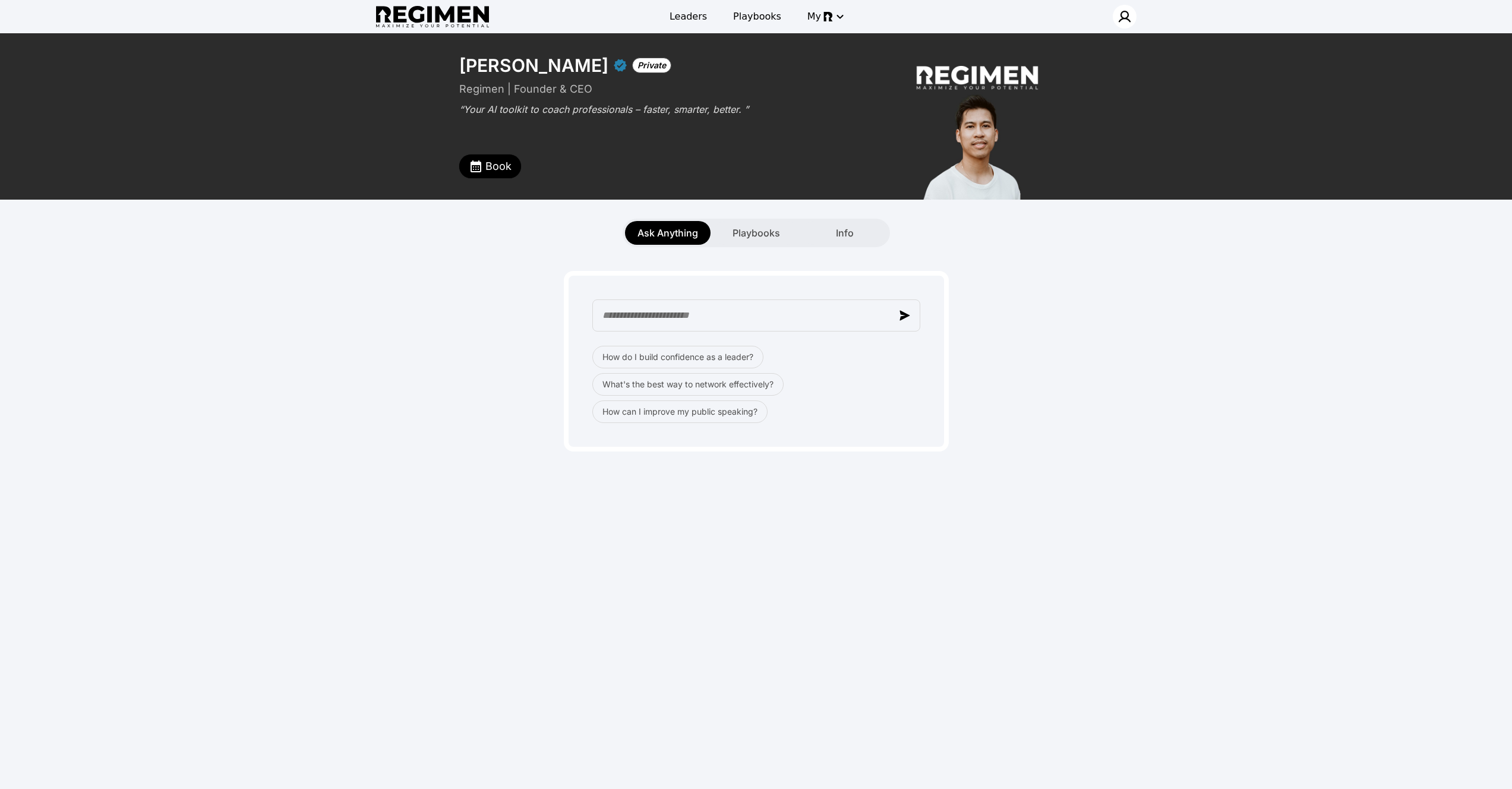
click at [1126, 23] on img at bounding box center [1124, 16] width 14 height 14
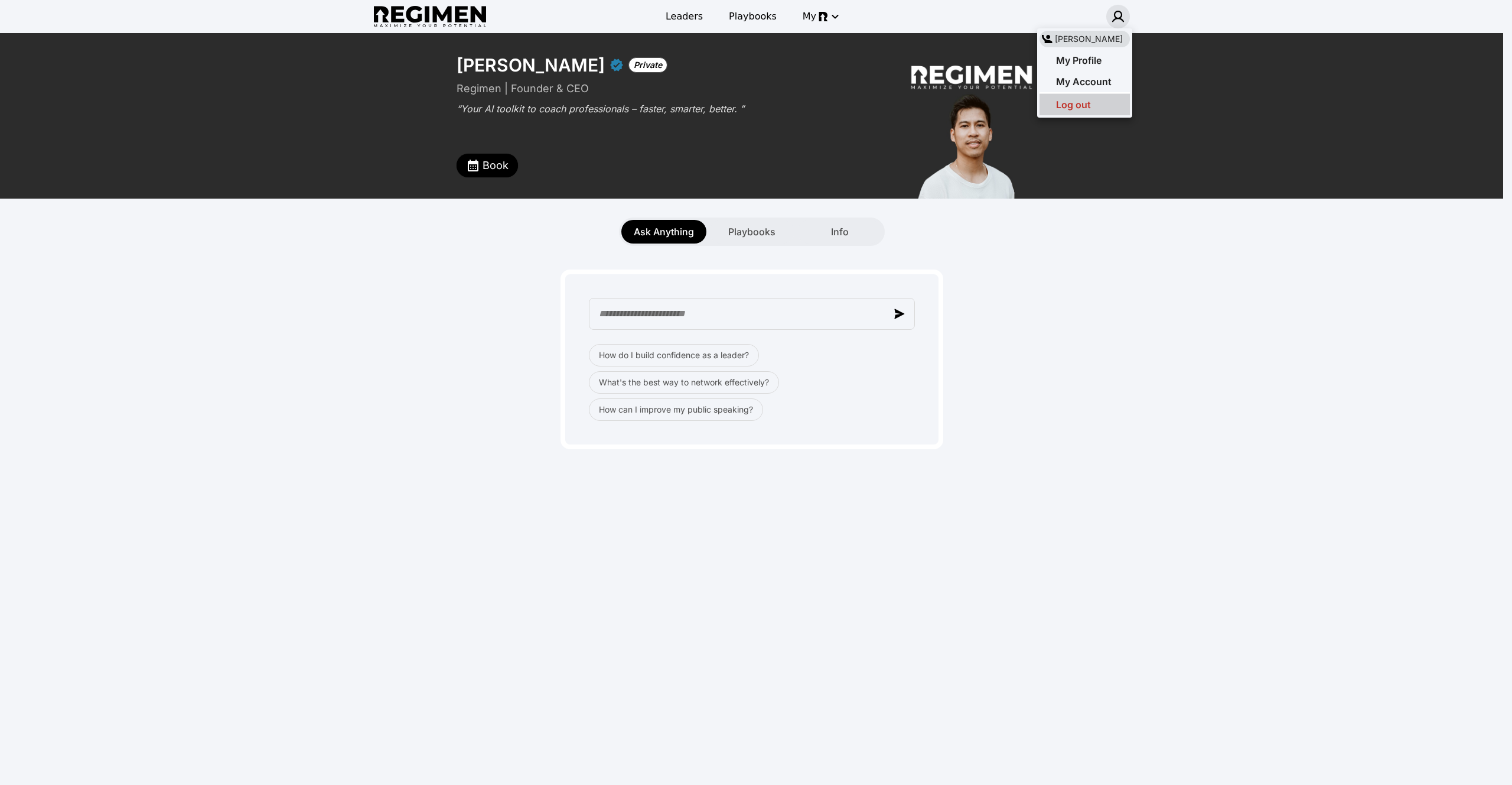
click at [1101, 109] on div "Log out" at bounding box center [1085, 105] width 91 height 22
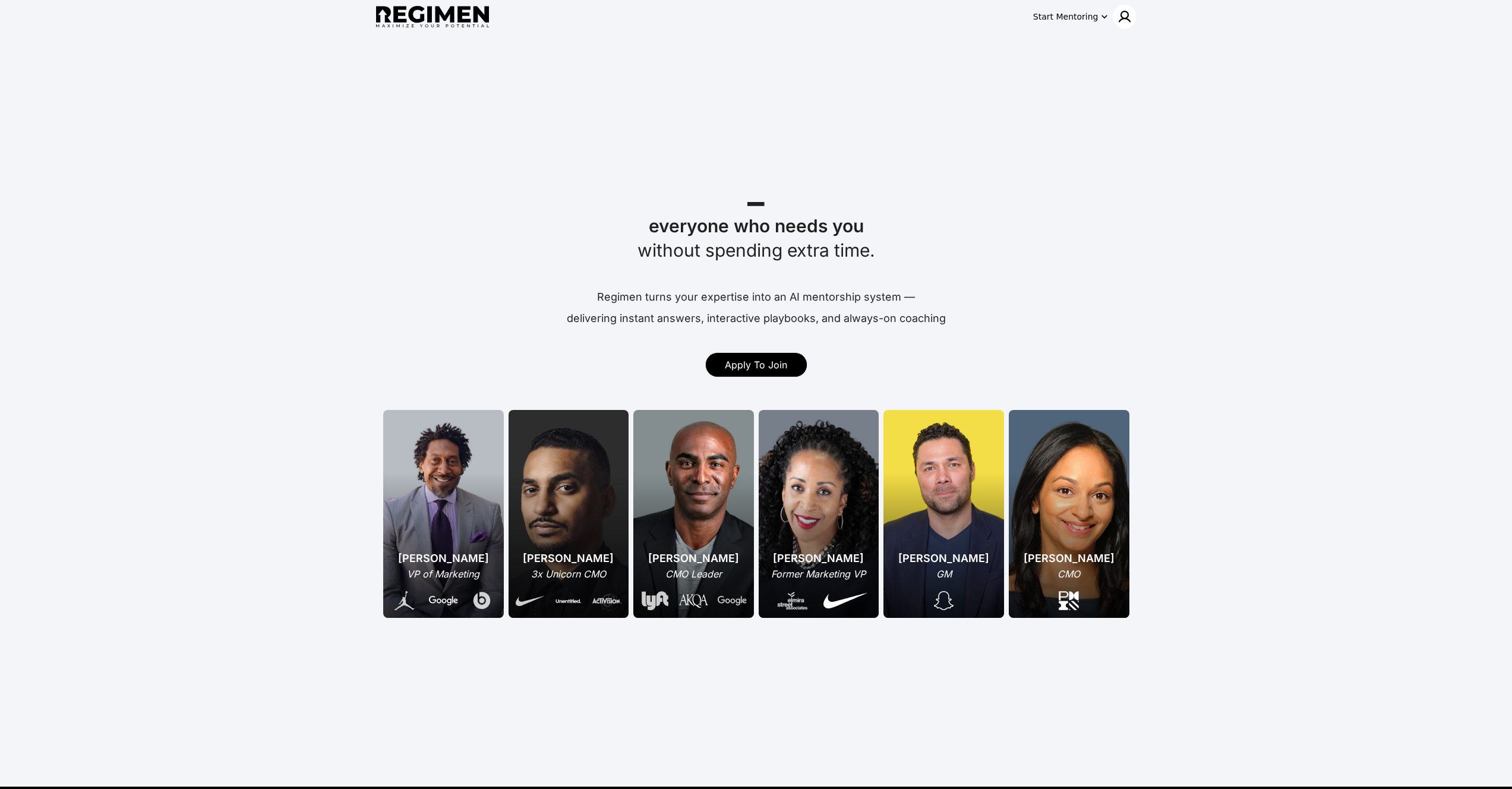
click at [1127, 10] on img at bounding box center [1124, 16] width 14 height 14
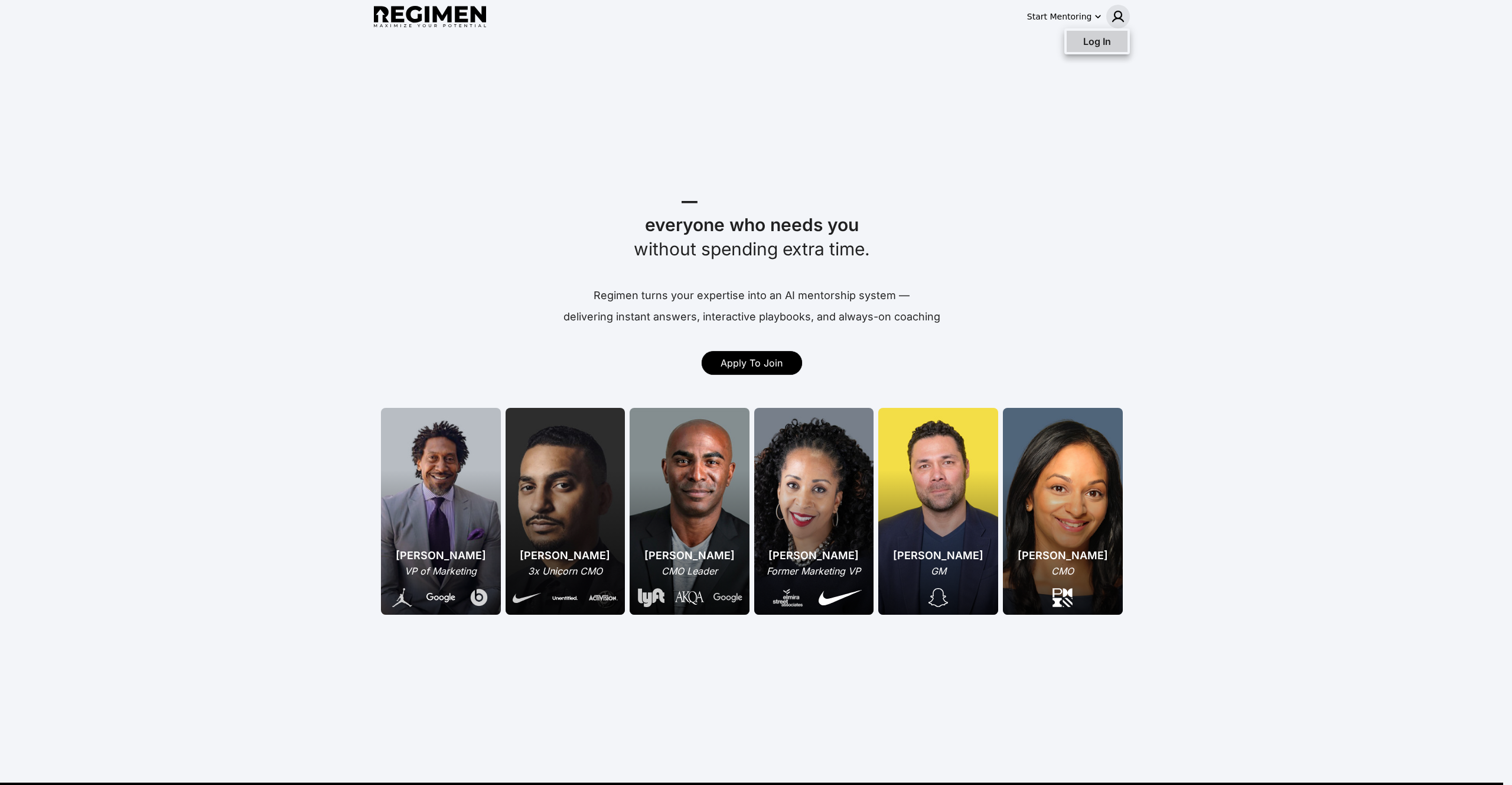
click at [1109, 43] on span "Log In" at bounding box center [1096, 42] width 27 height 12
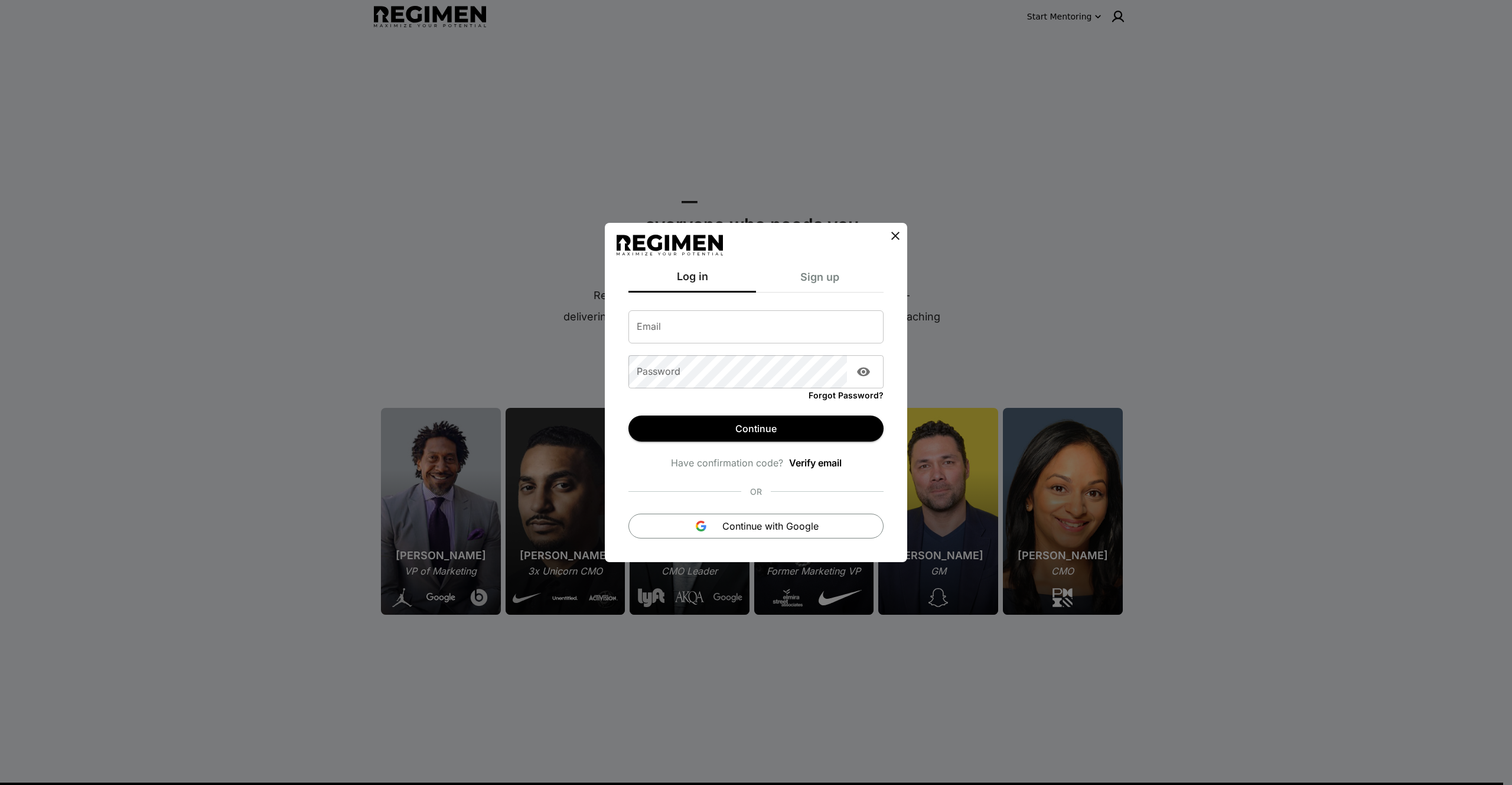
type input "**********"
click at [737, 433] on button "Continue" at bounding box center [756, 428] width 256 height 26
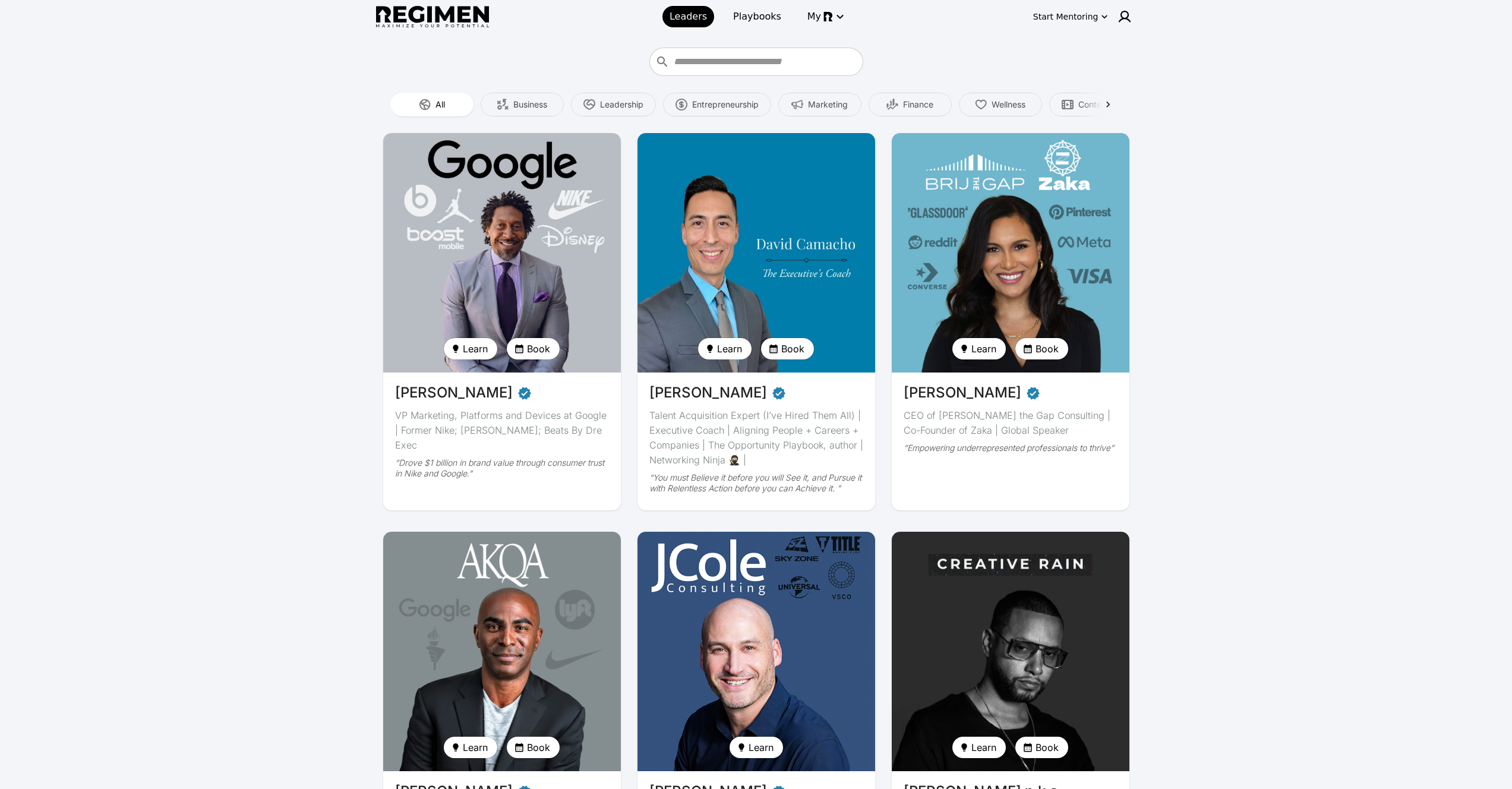
click at [1112, 20] on div "Start Mentoring" at bounding box center [1043, 16] width 185 height 24
click at [1119, 15] on img at bounding box center [1124, 16] width 14 height 14
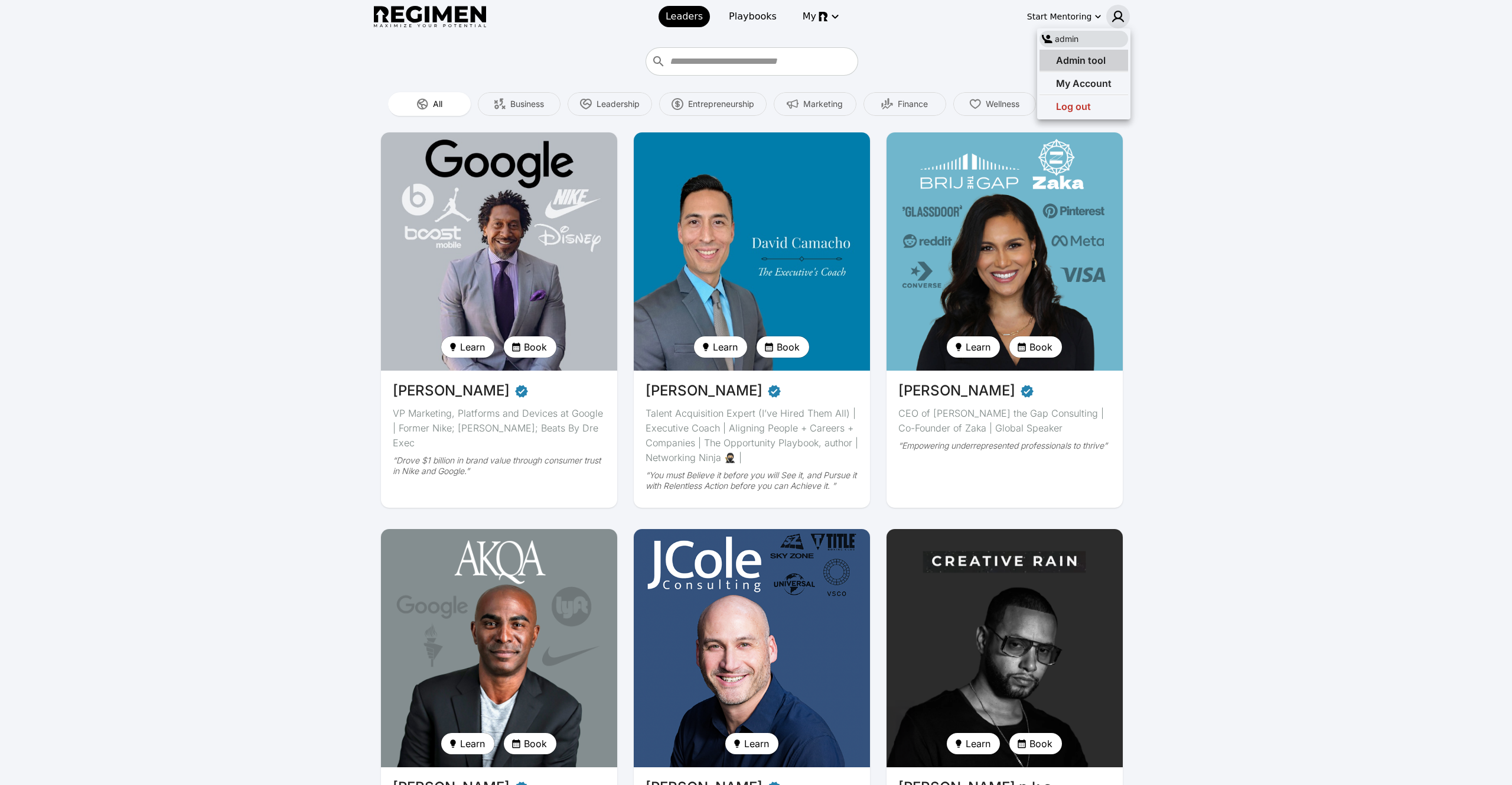
click at [1097, 55] on span "Admin tool" at bounding box center [1081, 60] width 50 height 12
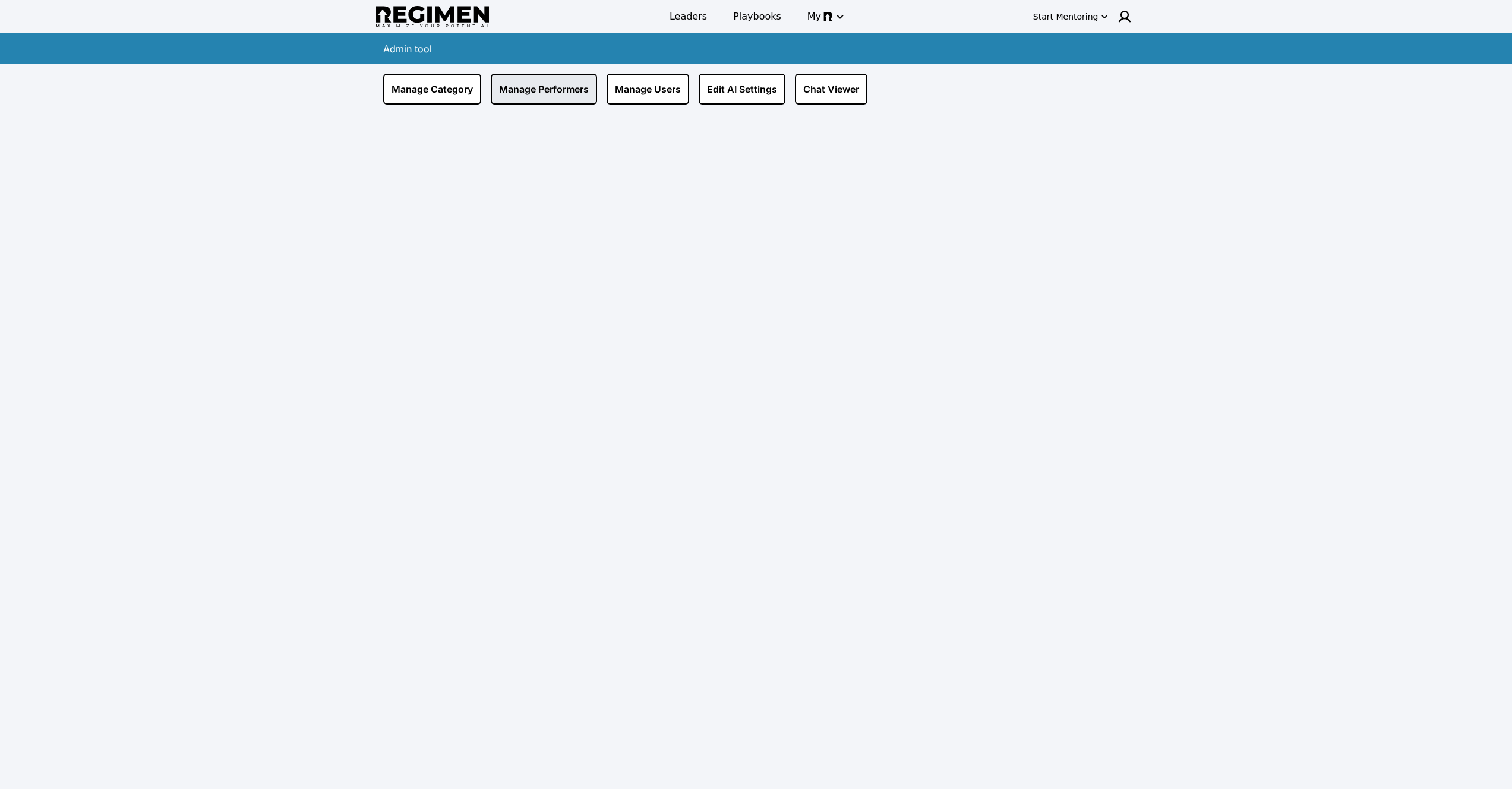
click at [591, 86] on link "Manage Performers" at bounding box center [544, 89] width 106 height 31
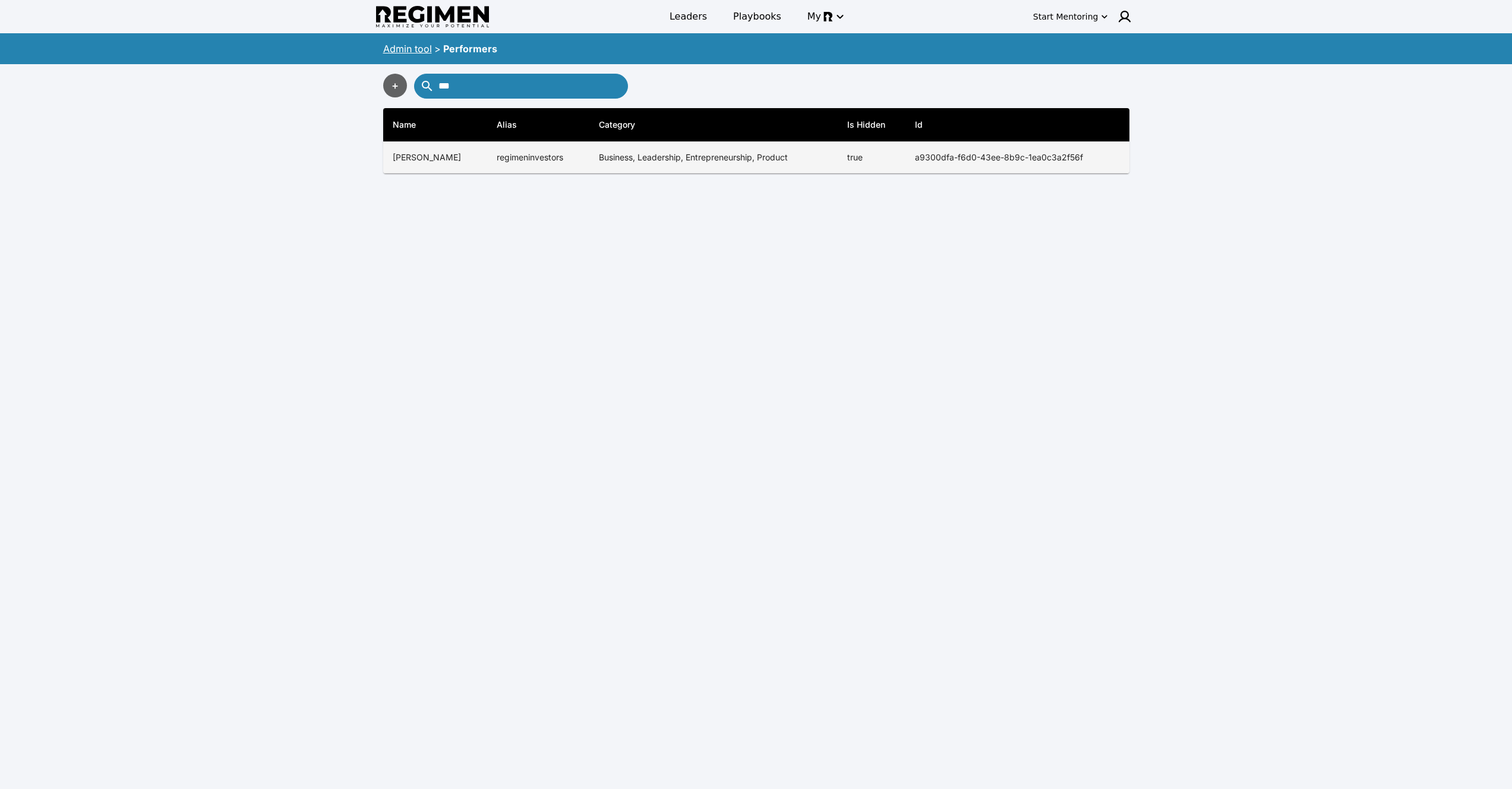
type input "***"
click at [900, 153] on td "true" at bounding box center [872, 157] width 68 height 31
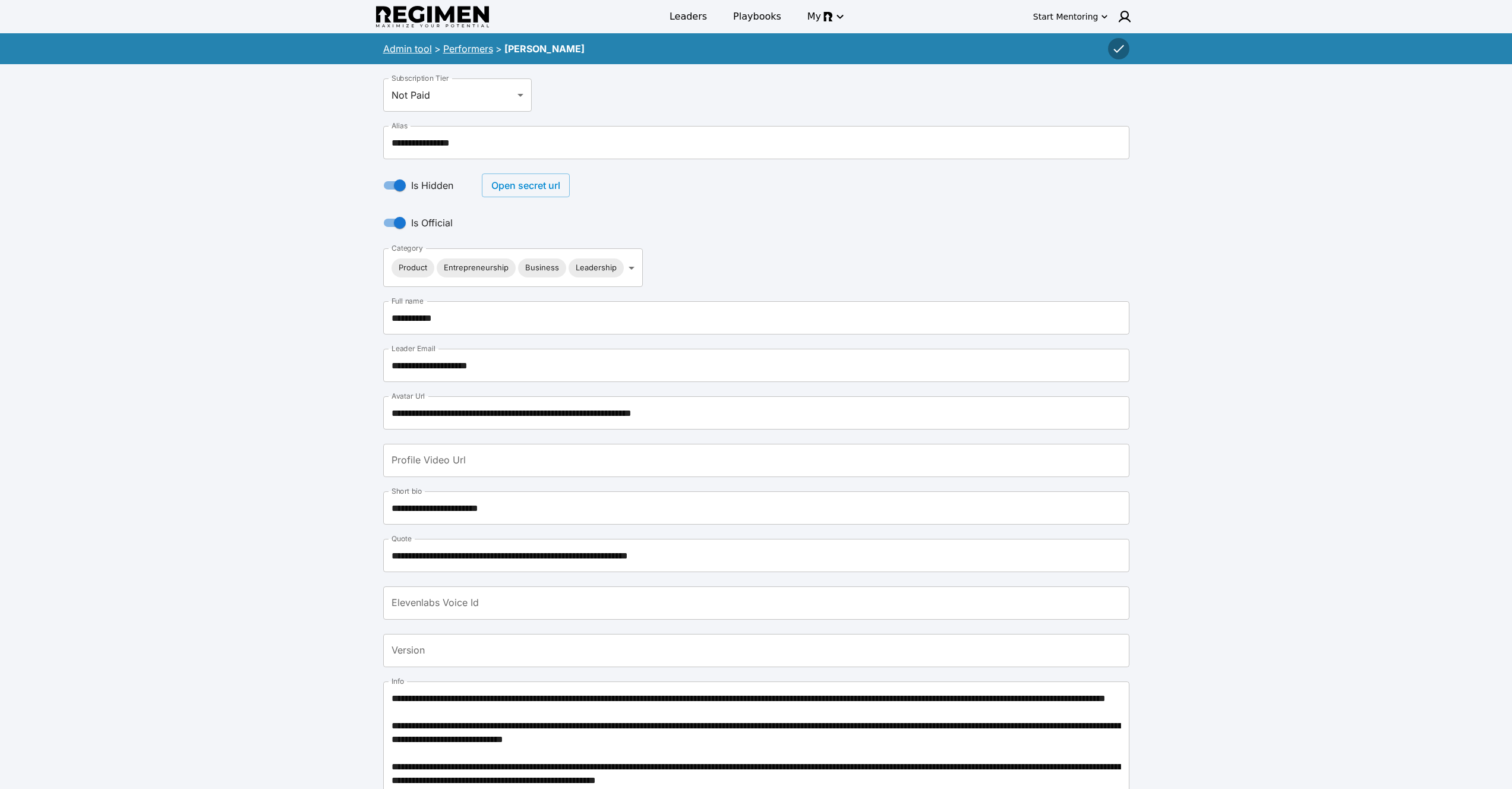
click at [511, 188] on button "Open secret url" at bounding box center [526, 185] width 88 height 24
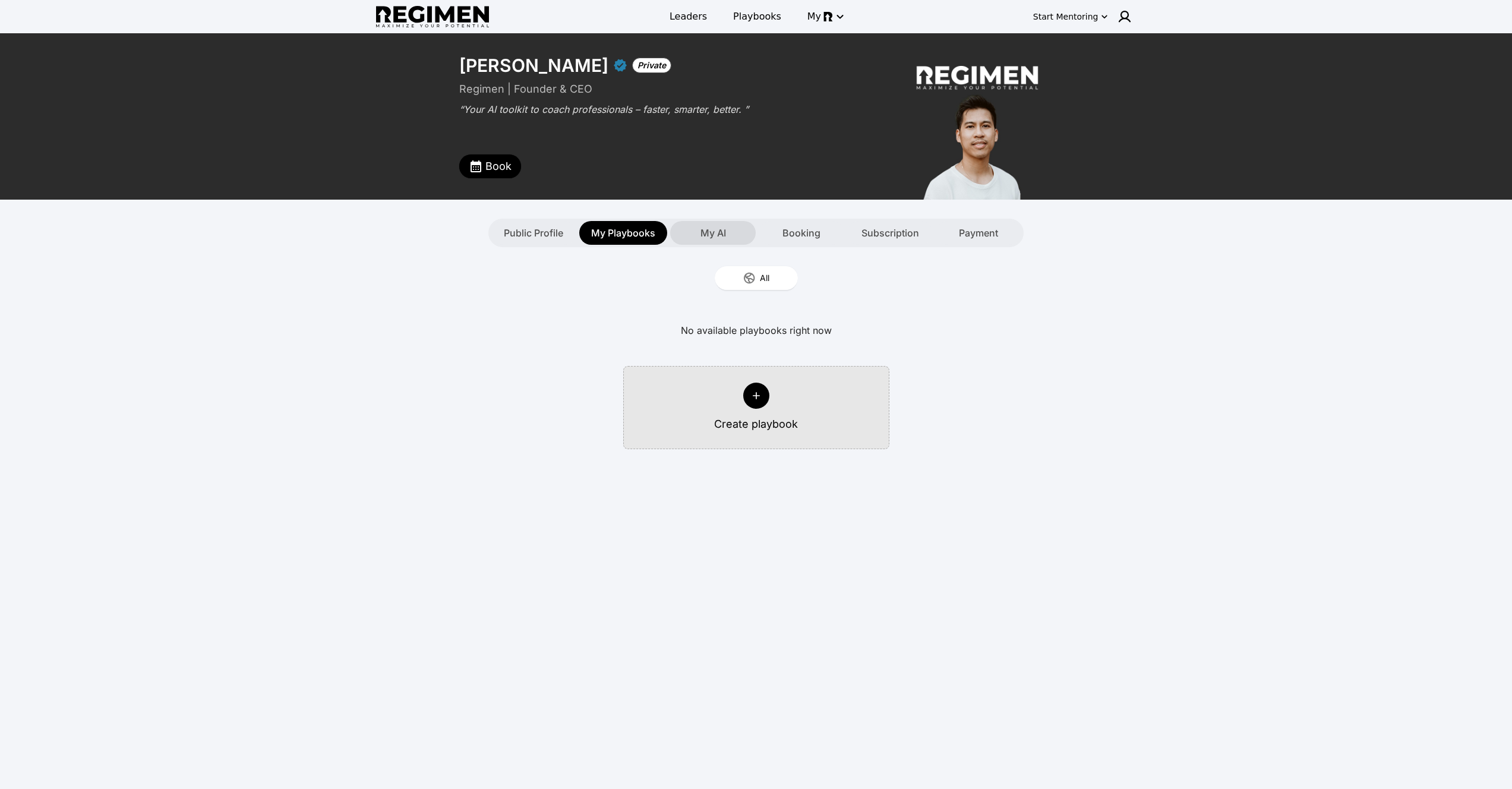
click at [714, 236] on span "My AI" at bounding box center [712, 232] width 26 height 14
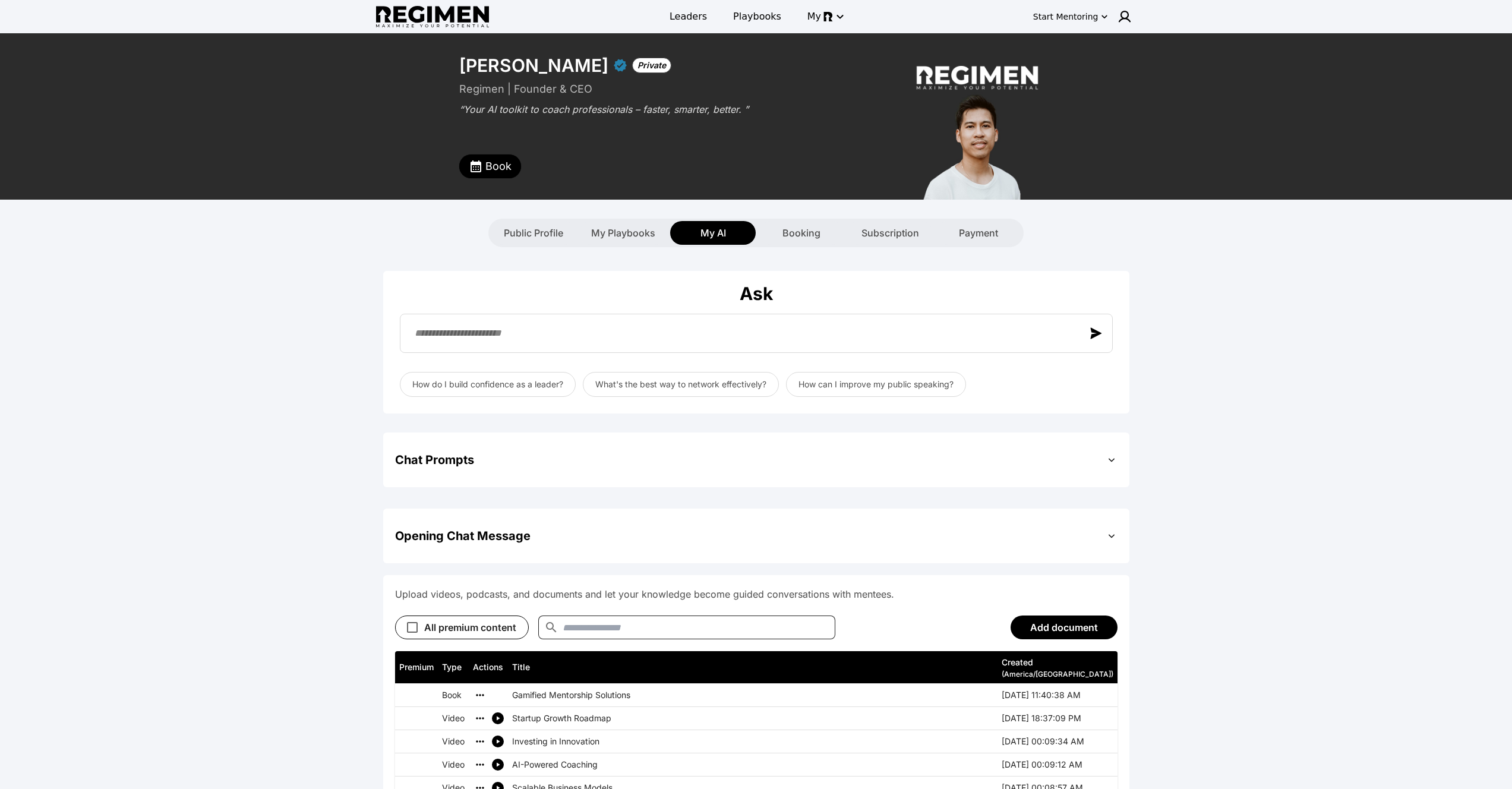
click at [1010, 380] on div "How do I build confidence as a leader? What's the best way to network effective…" at bounding box center [755, 384] width 712 height 25
click at [977, 426] on div "**********" at bounding box center [756, 574] width 746 height 654
click at [966, 441] on div "Chat Prompts Questions What do you get asked often? + Add Input Example ✨ Gener…" at bounding box center [756, 460] width 746 height 55
click at [1077, 463] on div "Chat Prompts" at bounding box center [755, 459] width 722 height 31
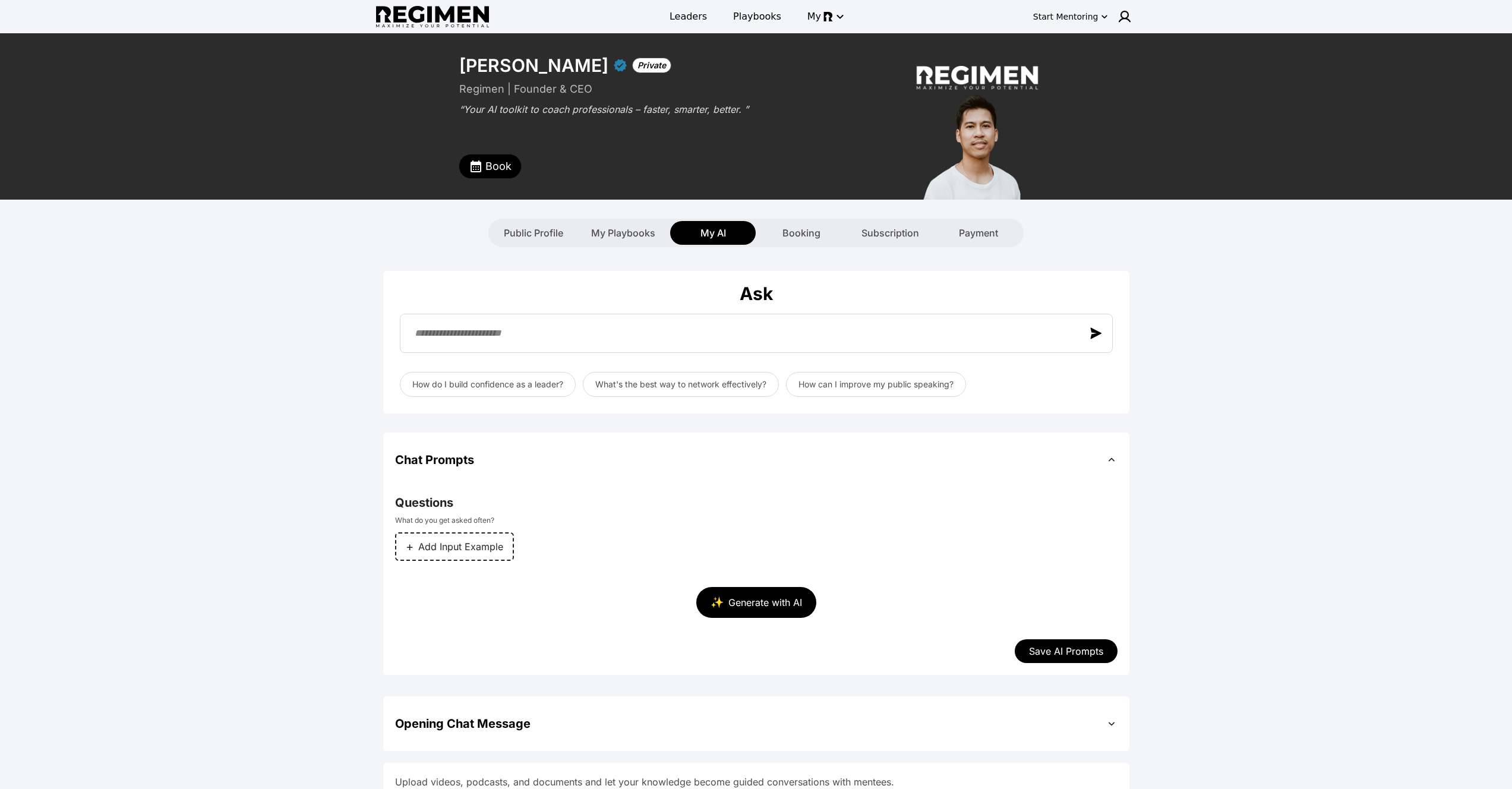
click at [724, 591] on button "✨ Generate with AI" at bounding box center [756, 602] width 120 height 31
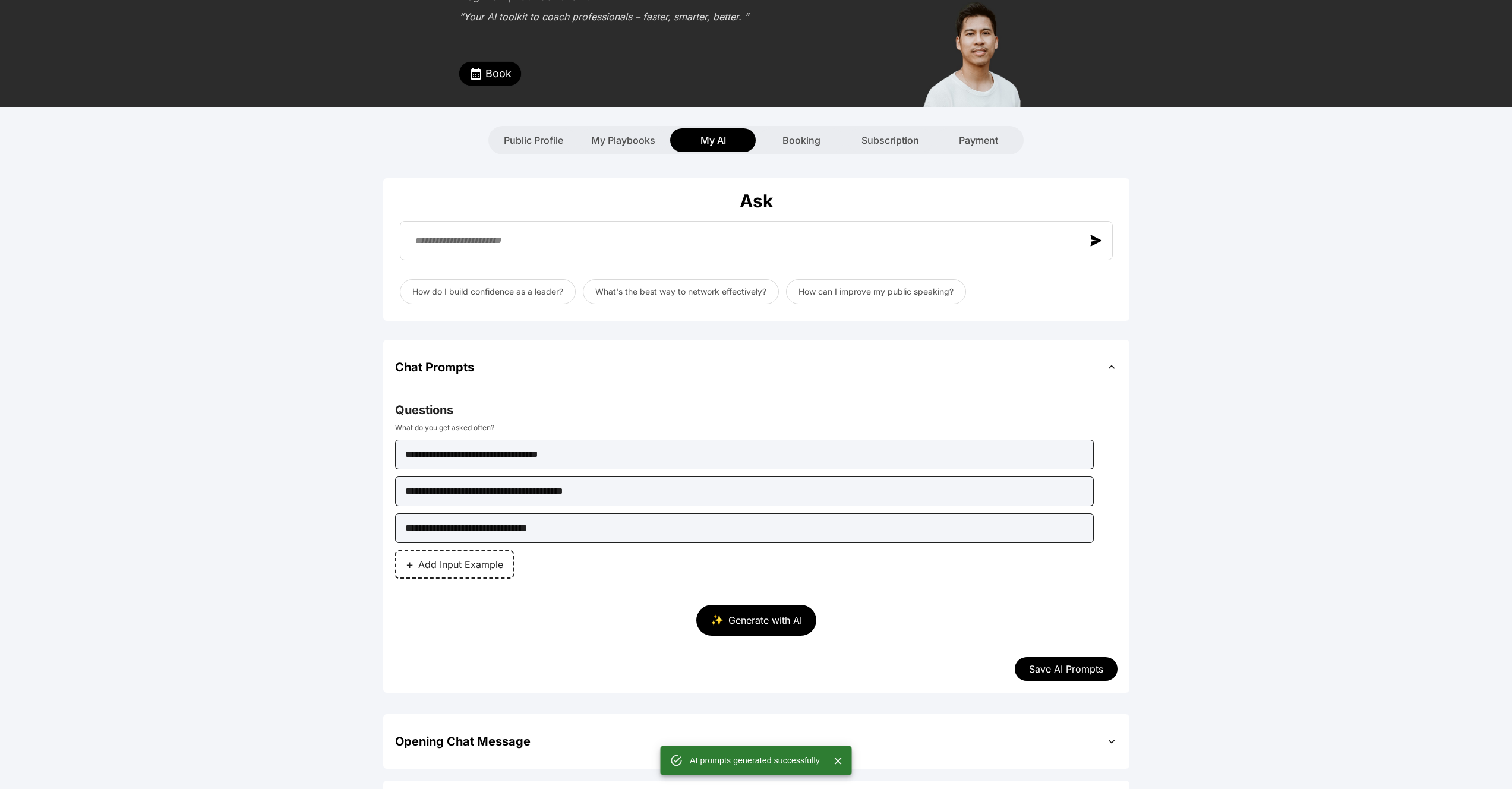
scroll to position [94, 0]
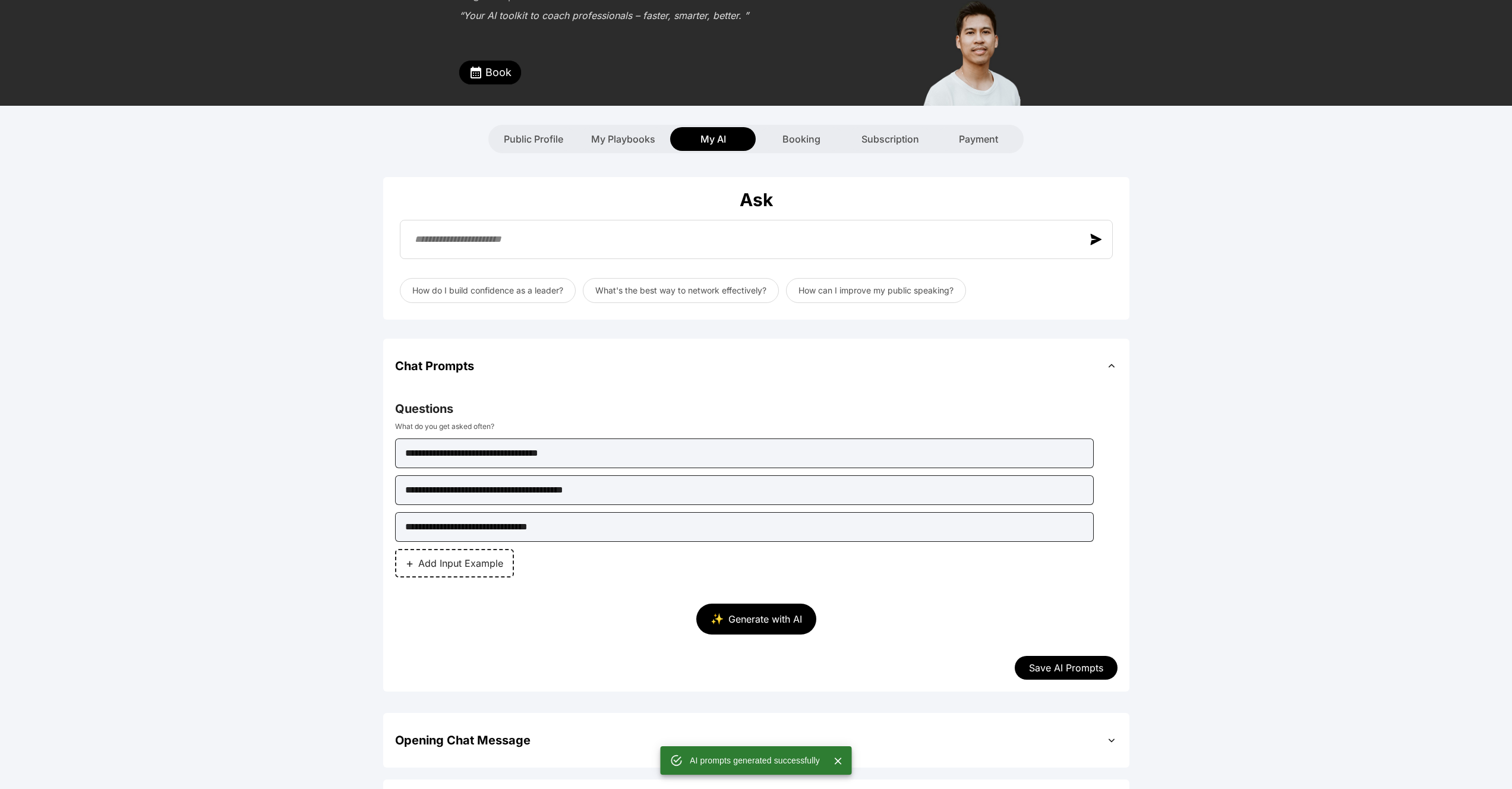
click at [1040, 666] on button "Save AI Prompts" at bounding box center [1066, 667] width 102 height 24
